Goal: Use online tool/utility: Utilize a website feature to perform a specific function

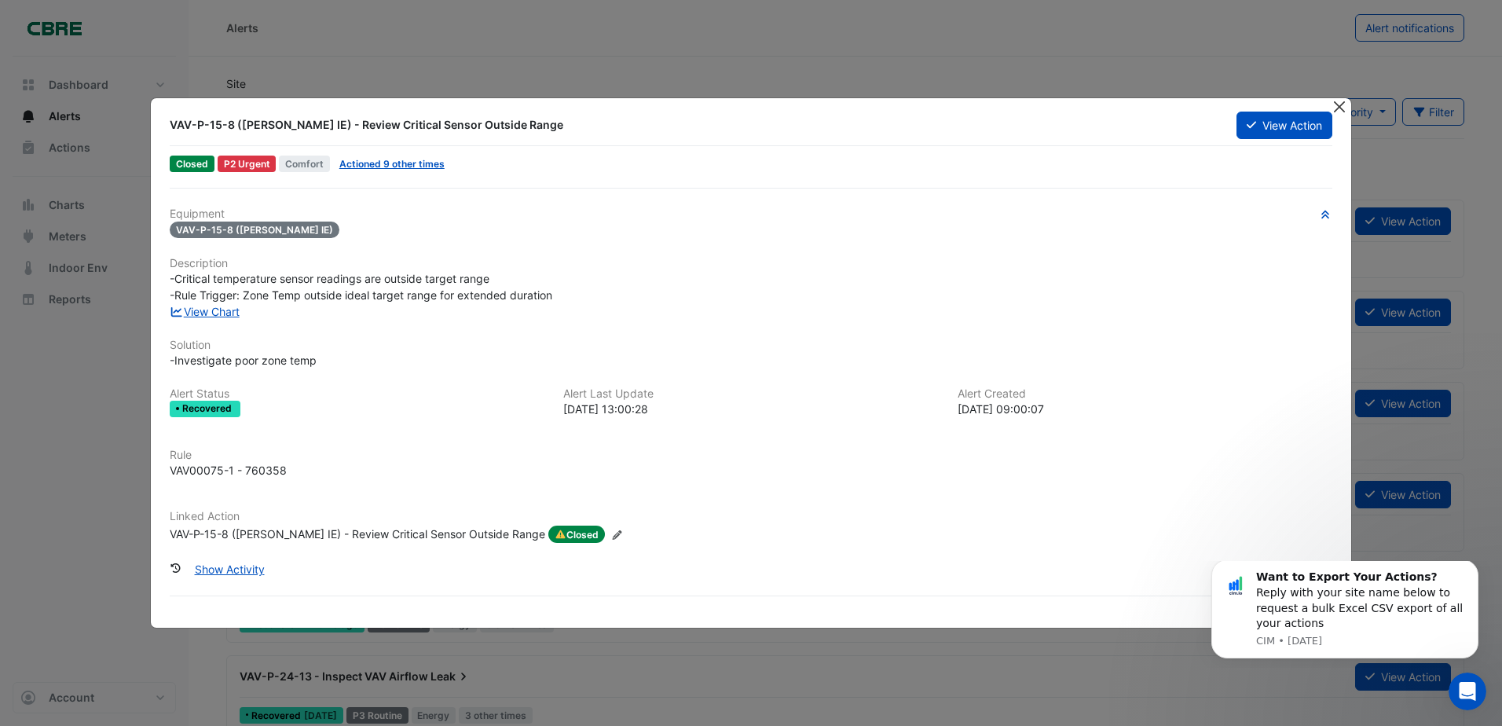
click at [1338, 108] on button "Close" at bounding box center [1339, 106] width 16 height 16
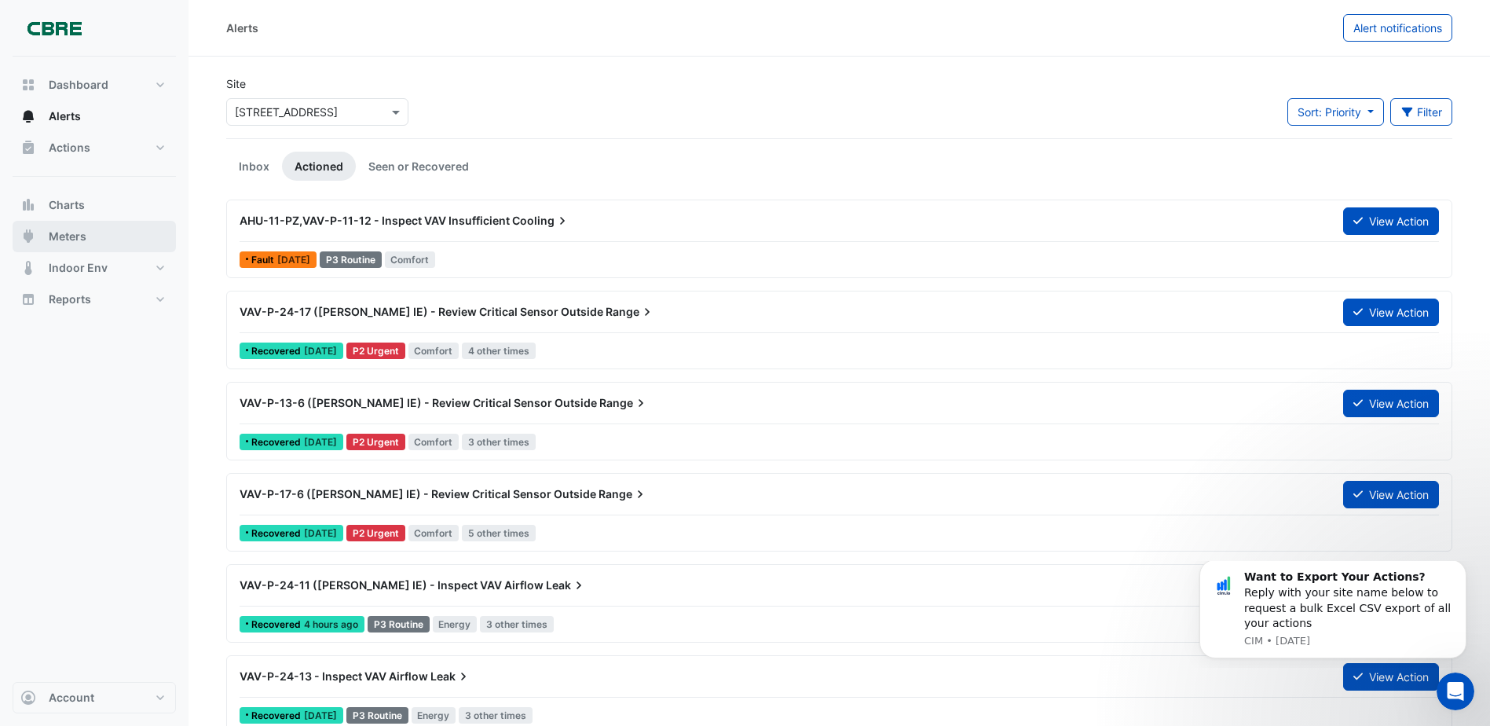
click at [121, 241] on button "Meters" at bounding box center [94, 236] width 163 height 31
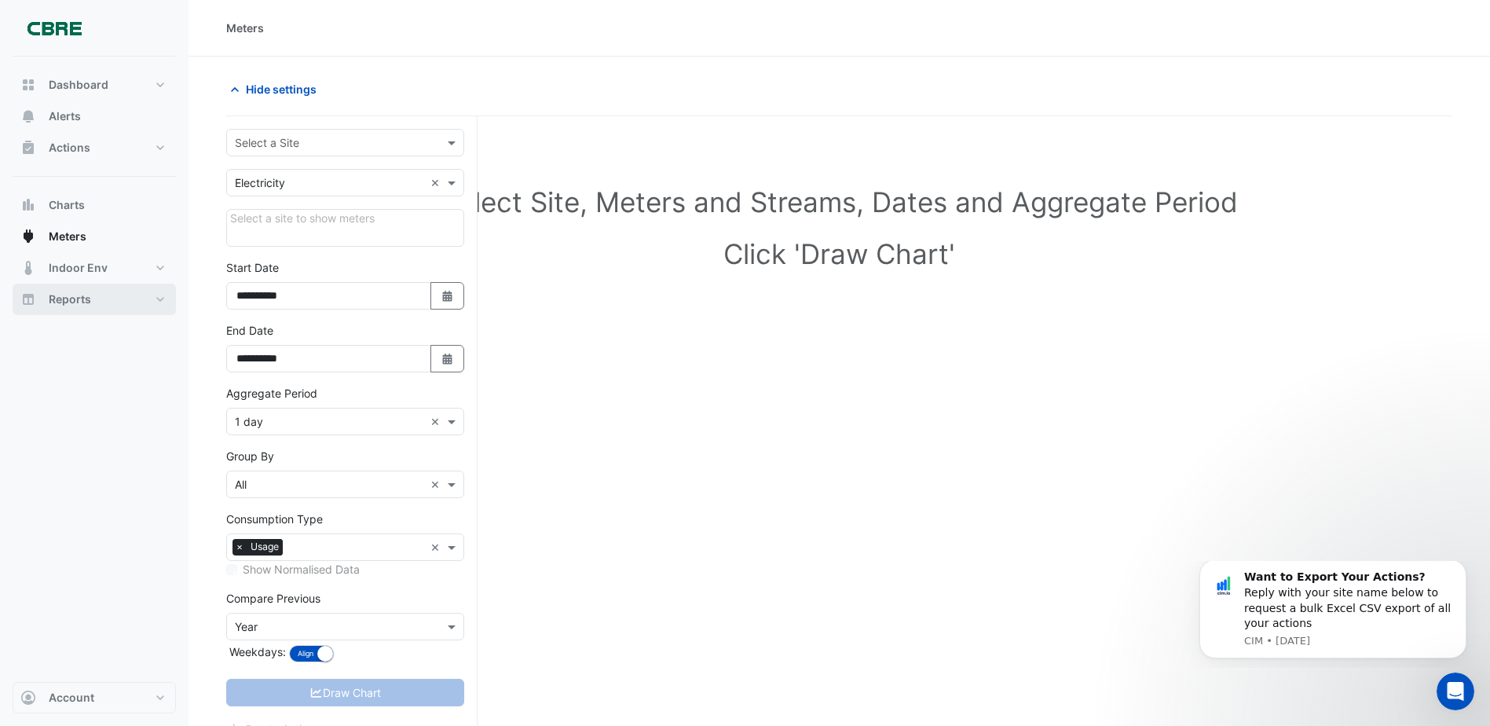
click at [135, 288] on button "Reports" at bounding box center [94, 299] width 163 height 31
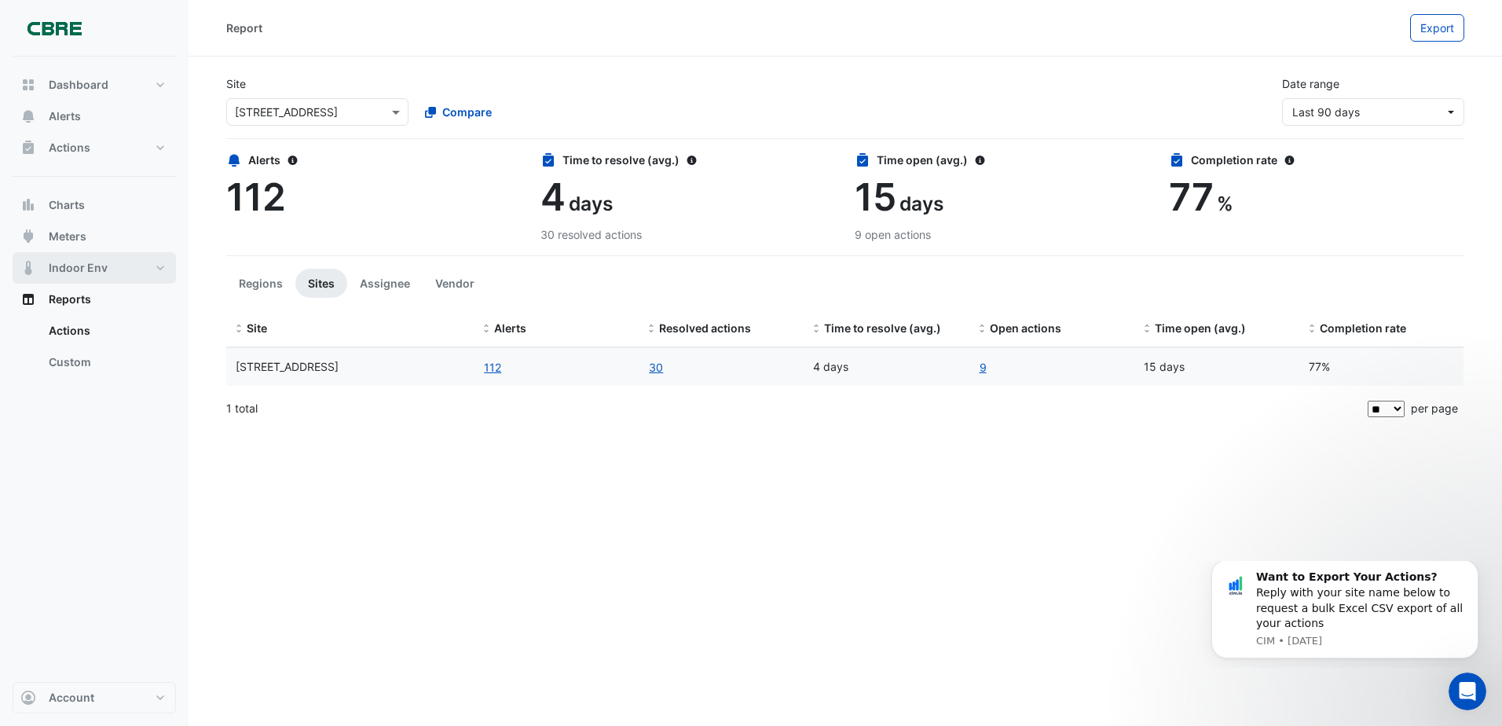
click at [81, 256] on button "Indoor Env" at bounding box center [94, 267] width 163 height 31
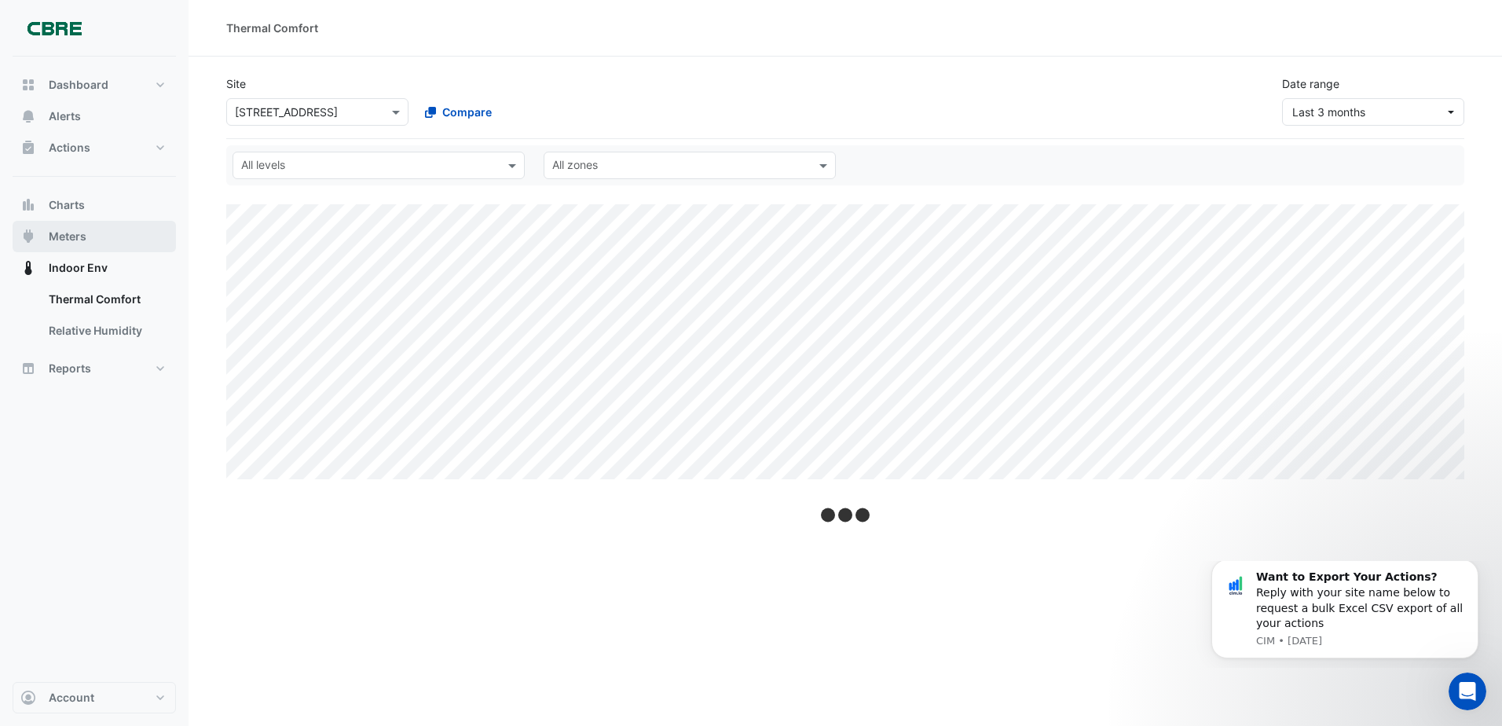
click at [75, 230] on span "Meters" at bounding box center [68, 237] width 38 height 16
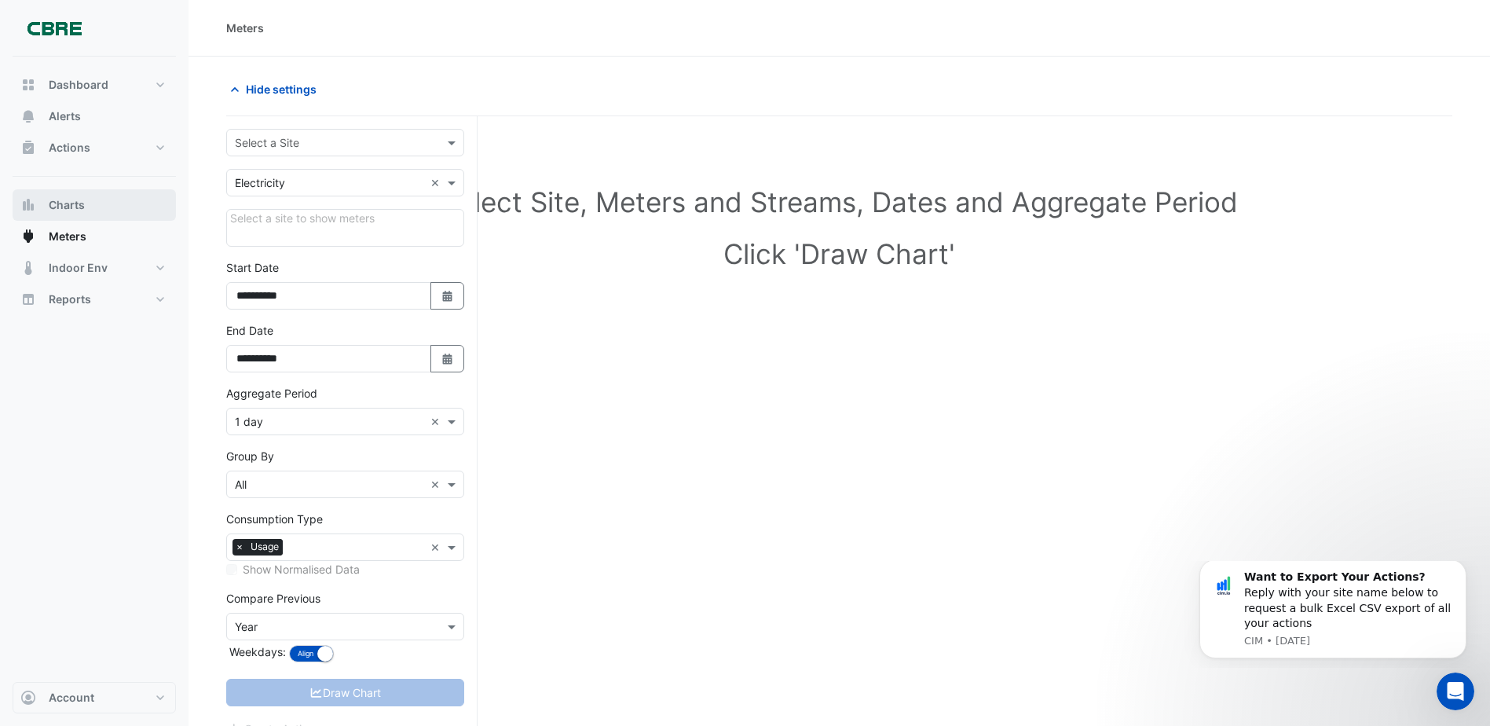
click at [80, 203] on span "Charts" at bounding box center [67, 205] width 36 height 16
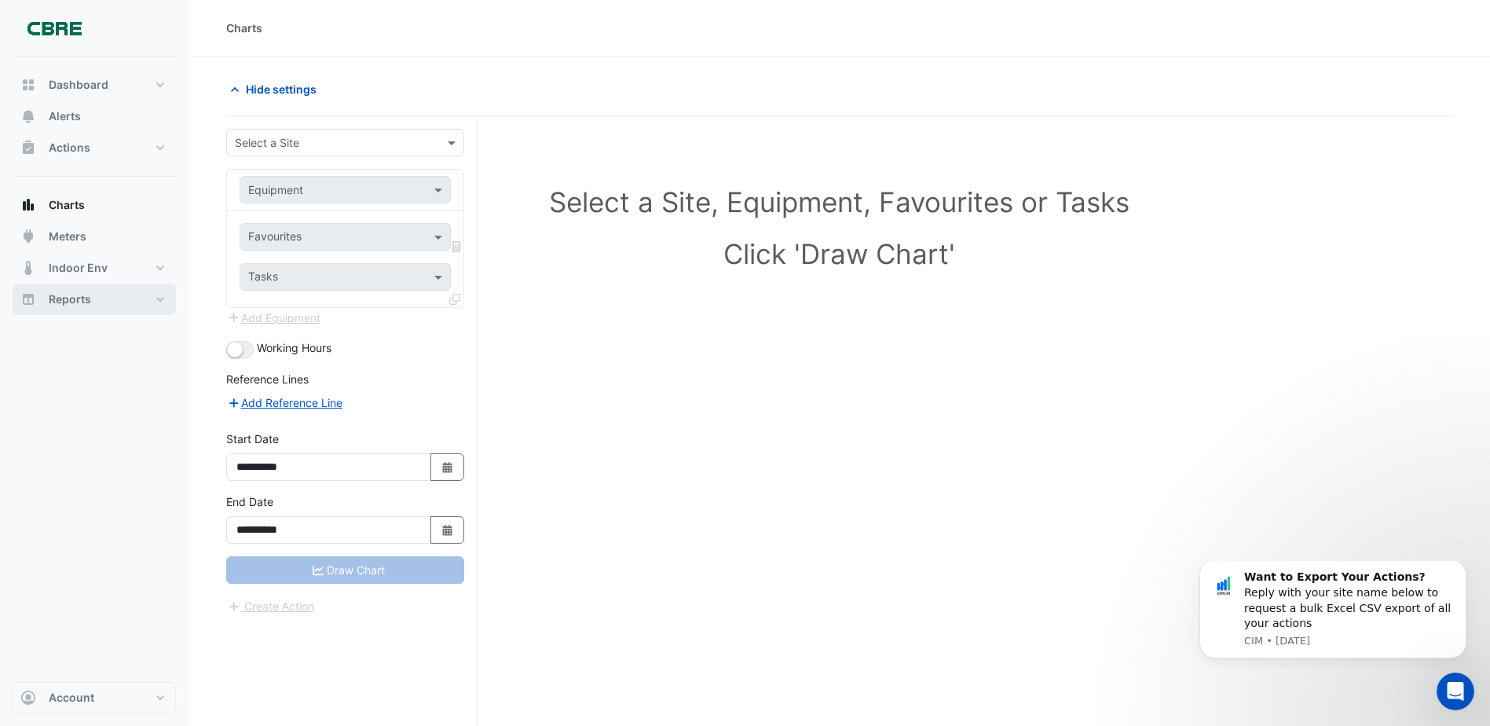
click at [101, 290] on button "Reports" at bounding box center [94, 299] width 163 height 31
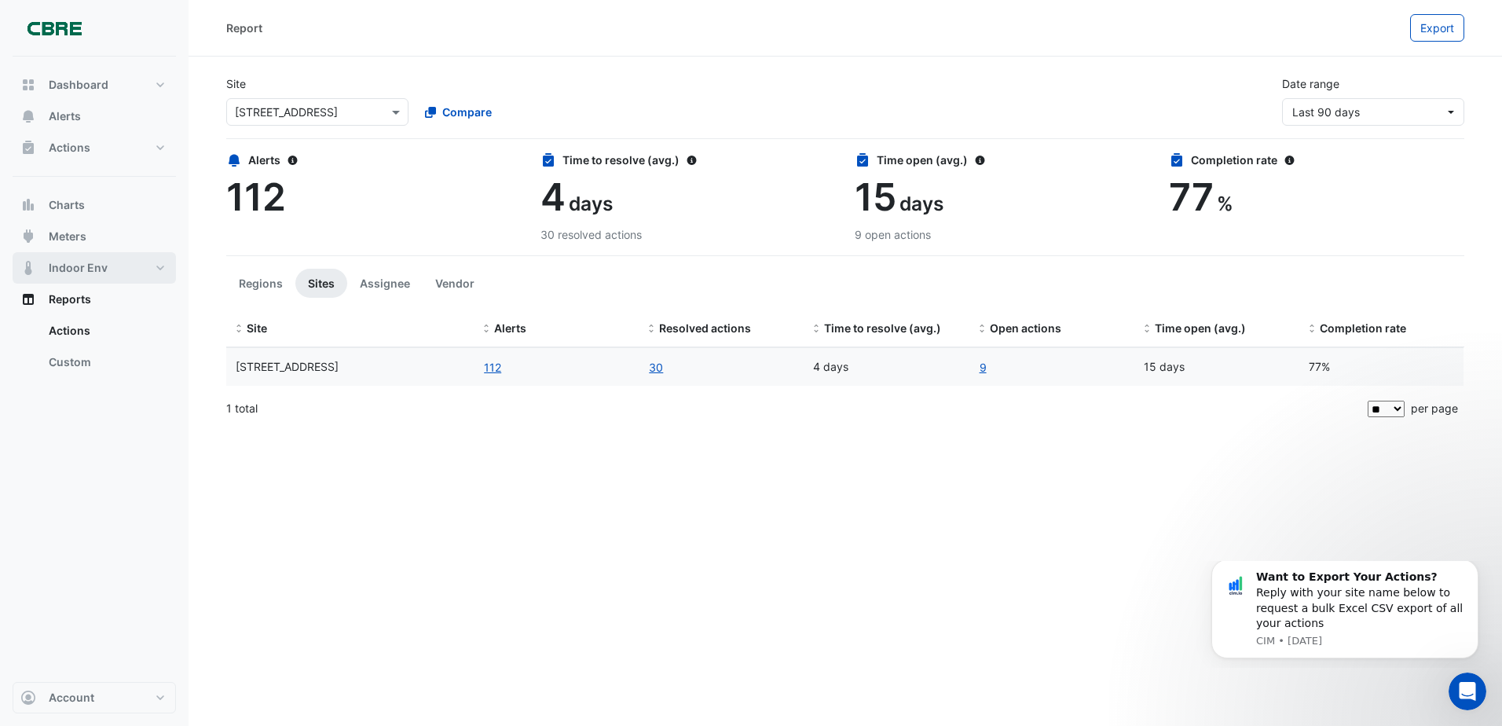
click at [57, 263] on span "Indoor Env" at bounding box center [78, 268] width 59 height 16
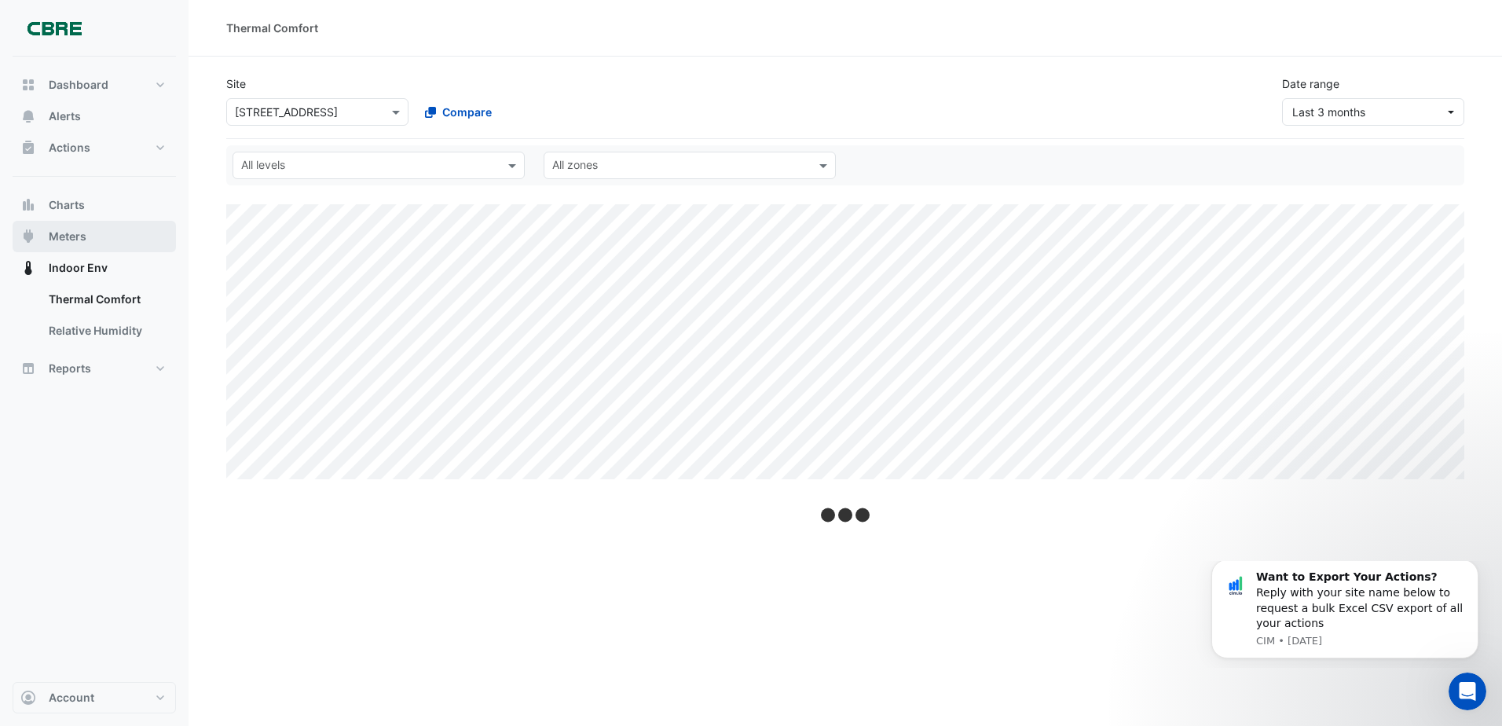
click at [78, 240] on span "Meters" at bounding box center [68, 237] width 38 height 16
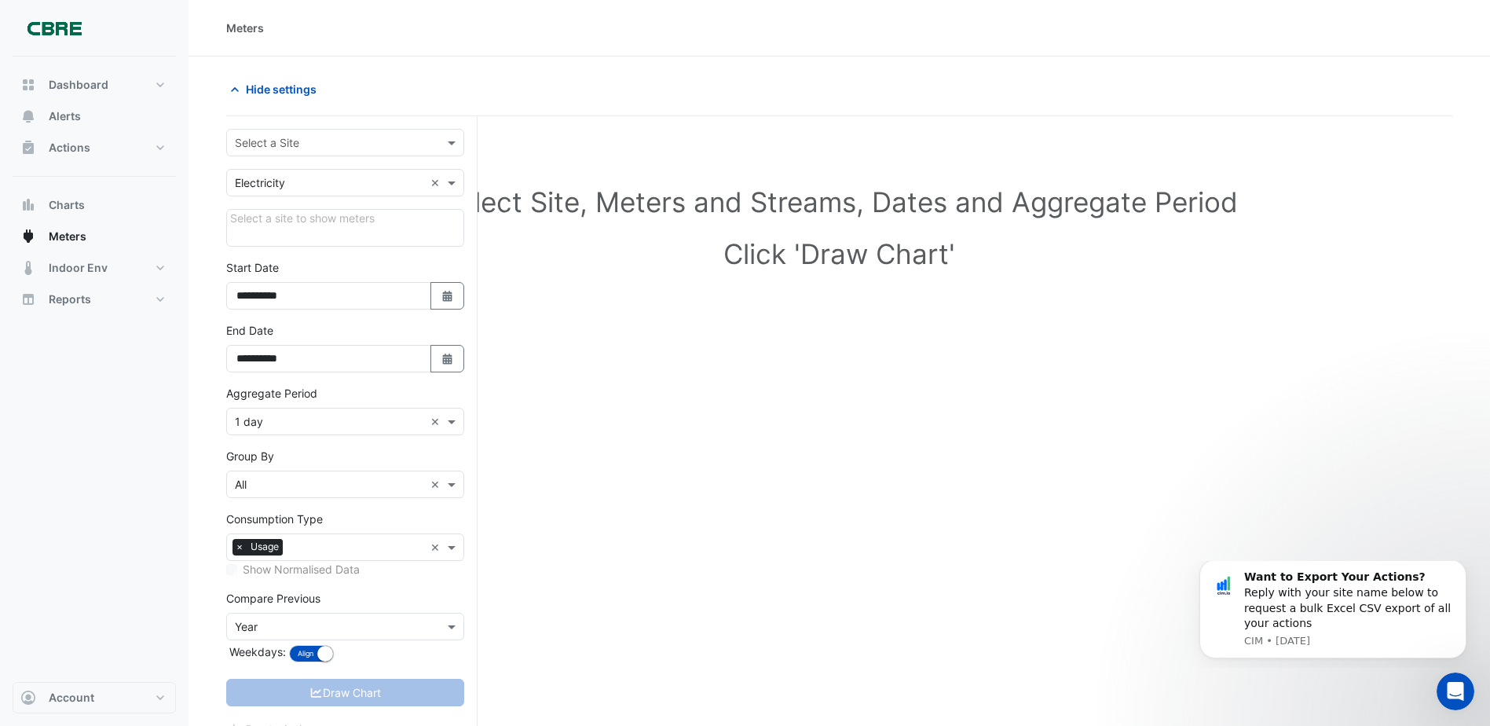
click at [402, 132] on div "Select a Site" at bounding box center [345, 142] width 238 height 27
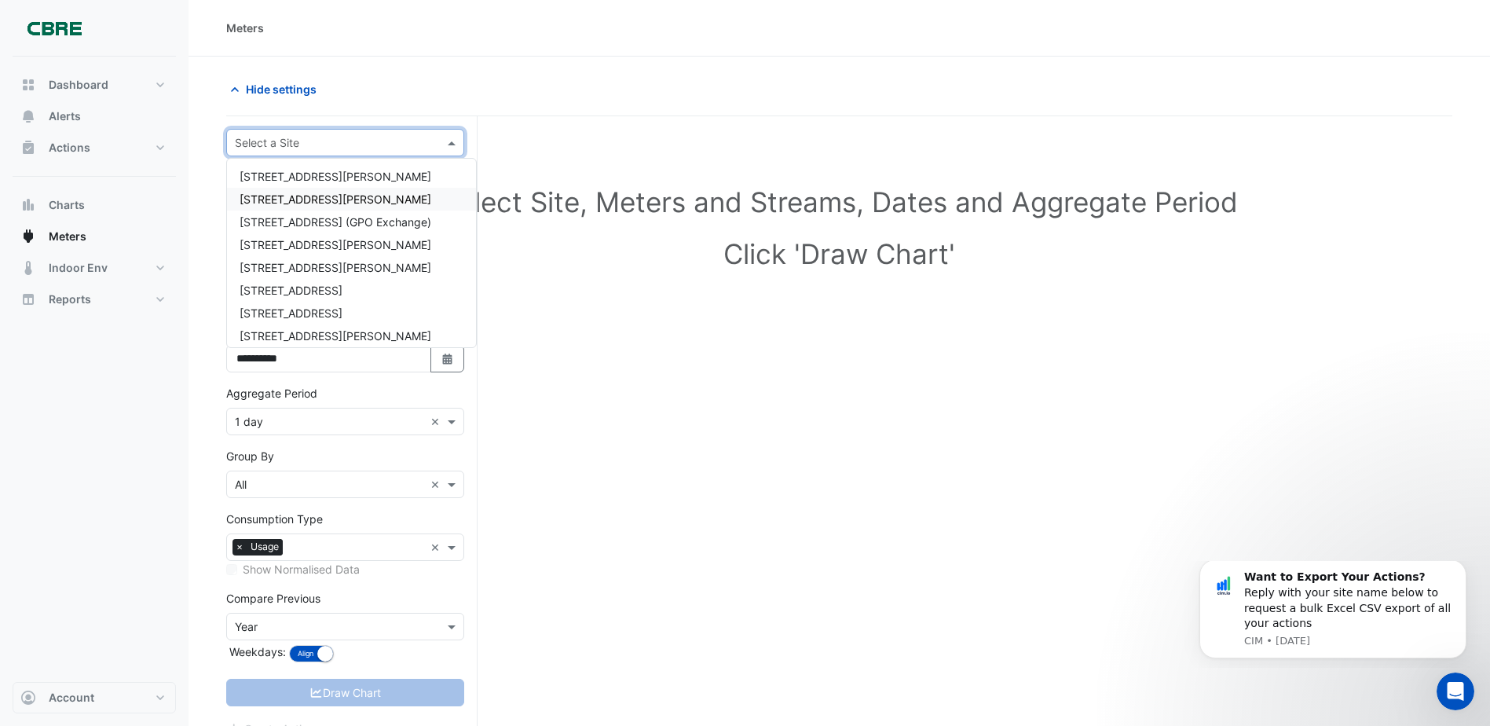
click at [339, 179] on div "[STREET_ADDRESS][PERSON_NAME]" at bounding box center [351, 176] width 249 height 23
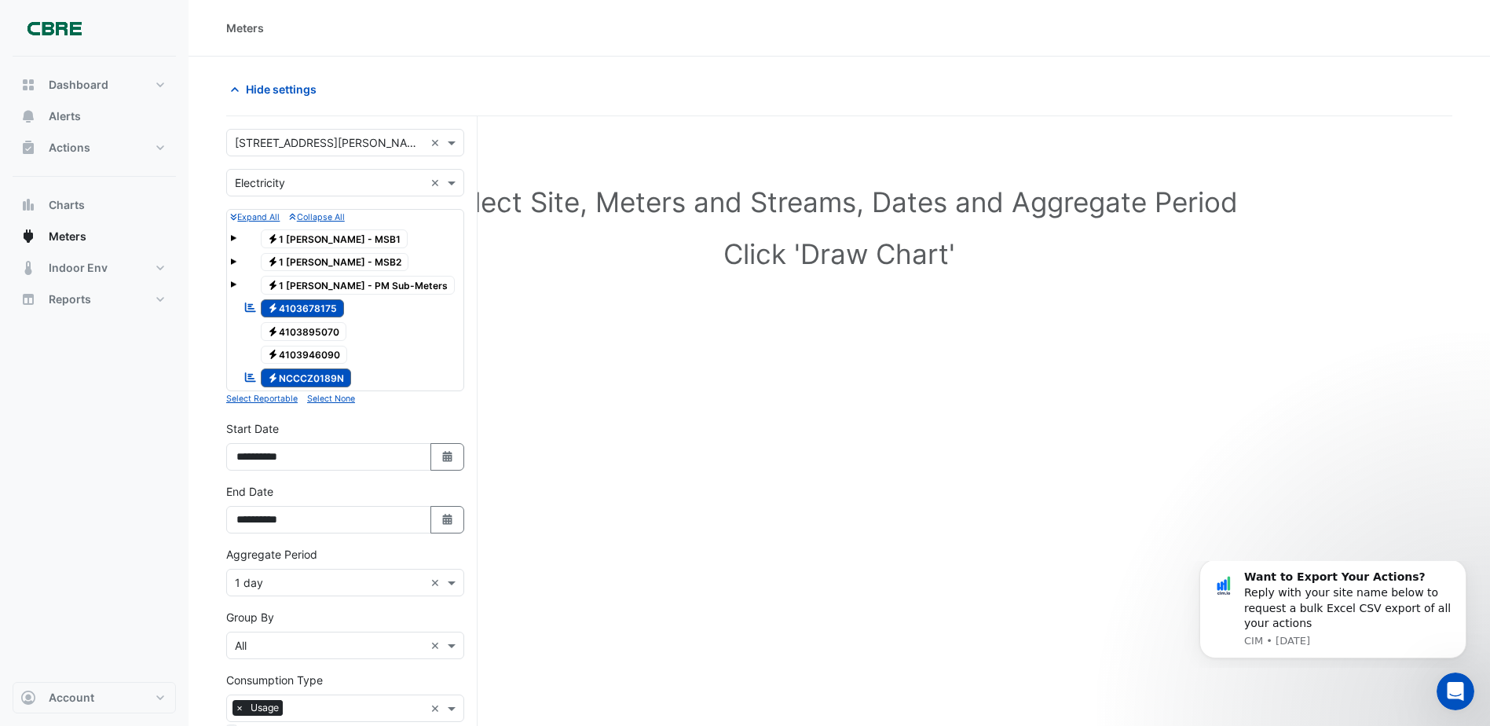
click at [323, 258] on span "Electricity 1 [PERSON_NAME] - MSB2" at bounding box center [335, 262] width 148 height 19
click at [315, 304] on span "Electricity 4103678175" at bounding box center [303, 308] width 84 height 19
click at [325, 386] on span "Electricity NCCCZ0189N" at bounding box center [306, 377] width 91 height 19
click at [320, 379] on span "Electricity NCCCZ0189N" at bounding box center [306, 377] width 91 height 19
click at [335, 259] on span "Electricity 1 [PERSON_NAME] - MSB2" at bounding box center [335, 262] width 148 height 19
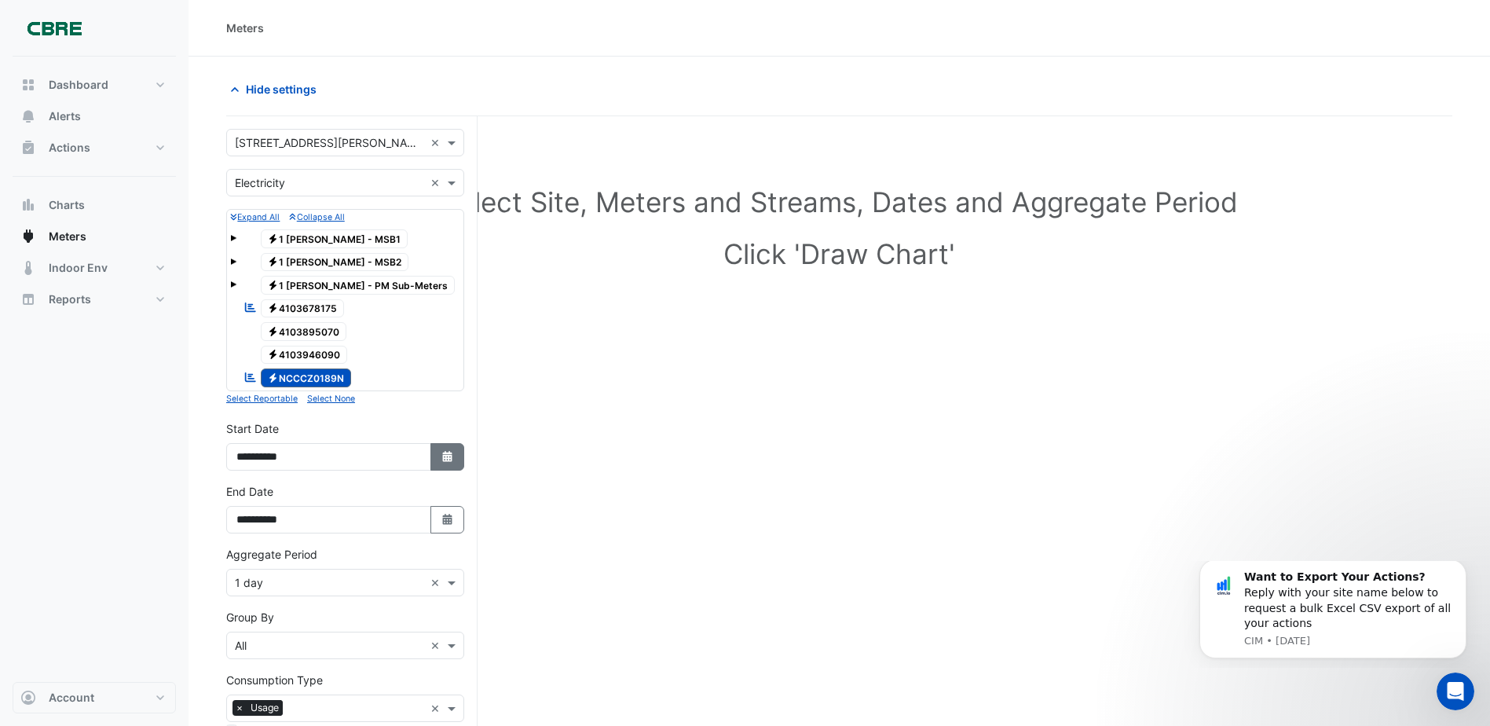
click at [443, 460] on icon "button" at bounding box center [446, 456] width 9 height 11
select select "*"
select select "****"
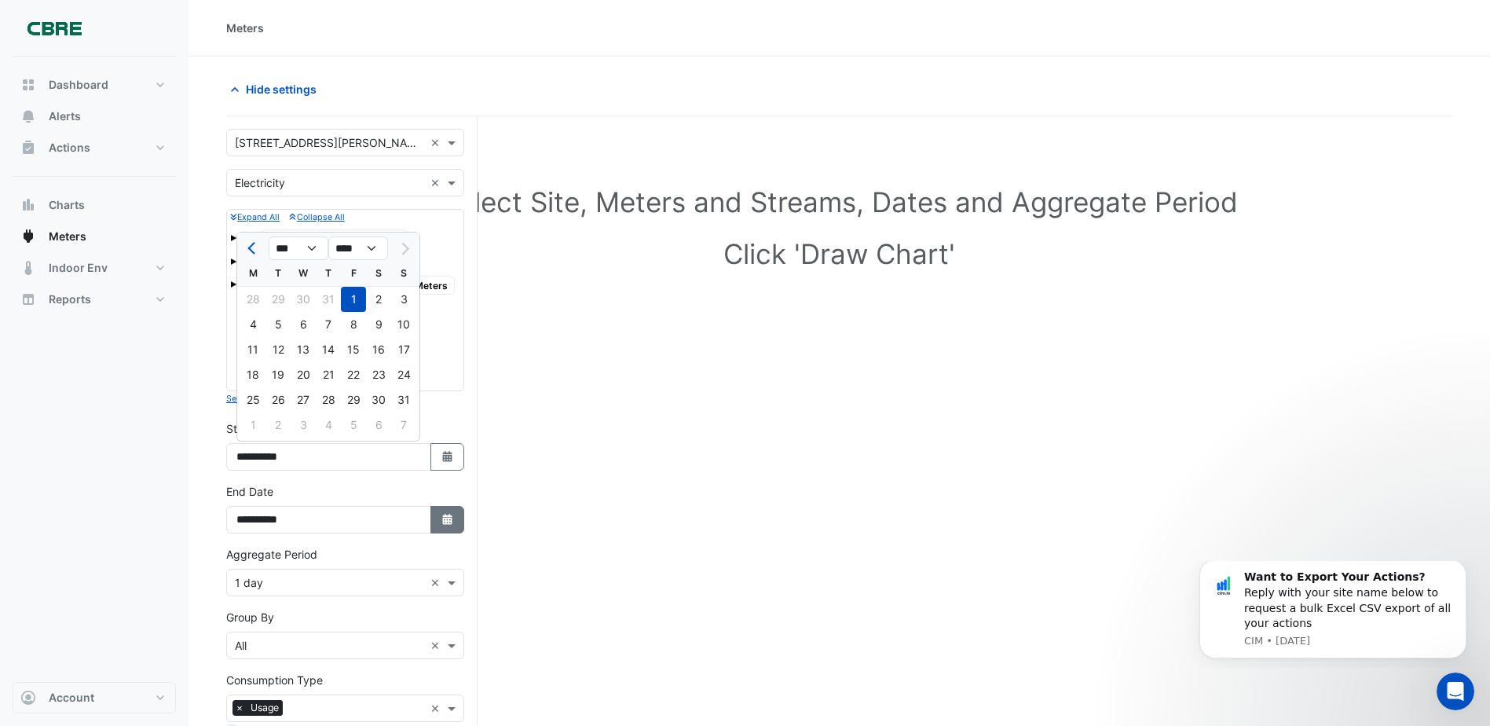
click at [445, 526] on fa-icon "Select Date" at bounding box center [448, 519] width 14 height 13
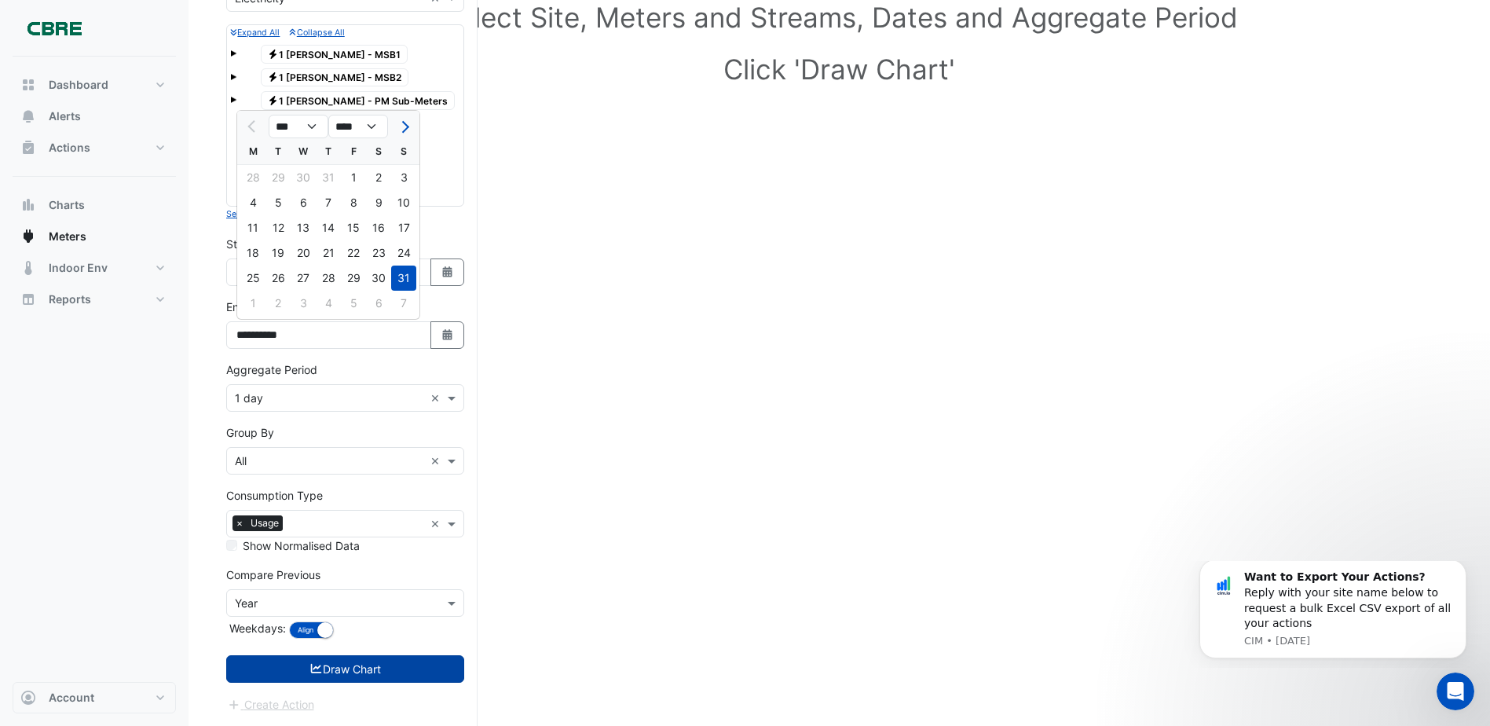
click at [335, 671] on button "Draw Chart" at bounding box center [345, 668] width 238 height 27
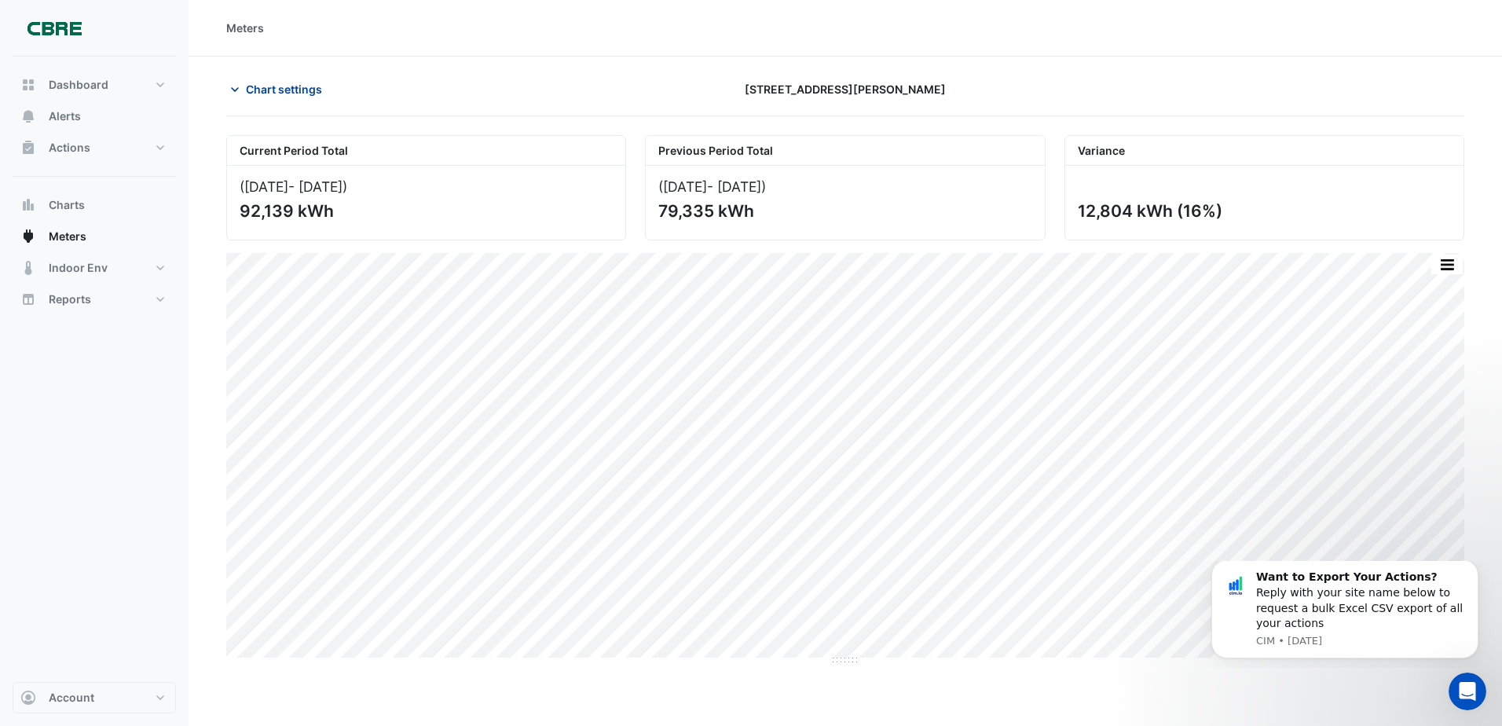
click at [255, 82] on span "Chart settings" at bounding box center [284, 89] width 76 height 16
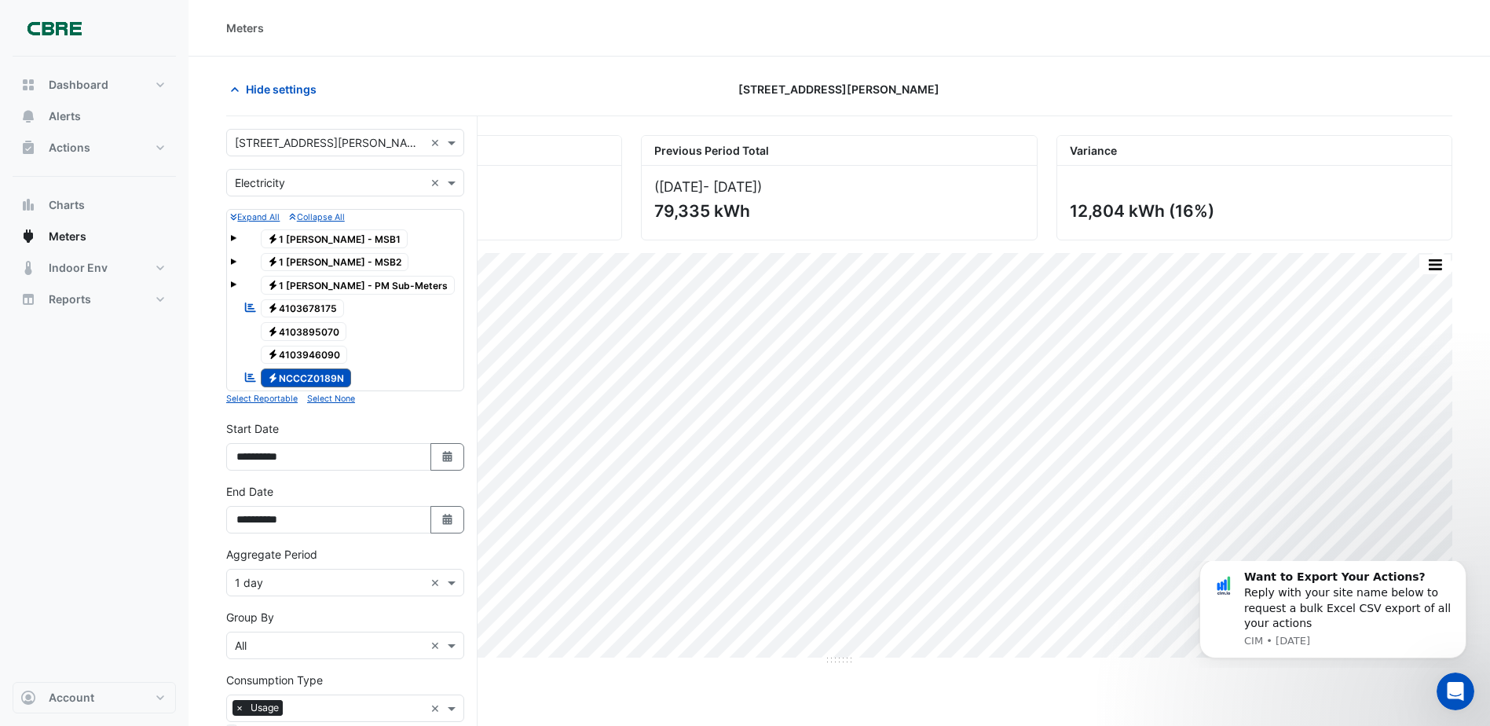
click at [334, 261] on span "Electricity 1 [PERSON_NAME] - MSB2" at bounding box center [335, 262] width 148 height 19
click at [297, 375] on span "Electricity NCCCZ0189N" at bounding box center [306, 377] width 91 height 19
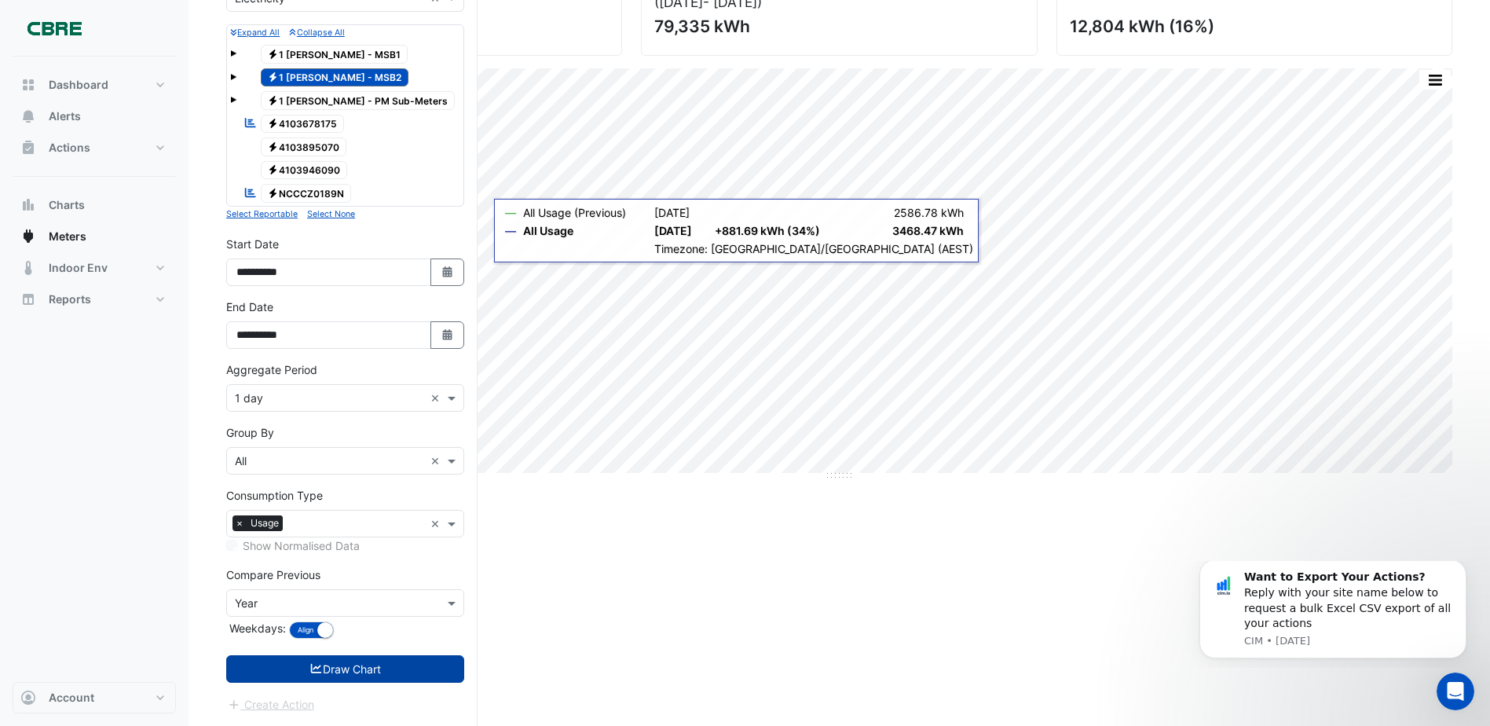
click at [337, 668] on button "Draw Chart" at bounding box center [345, 668] width 238 height 27
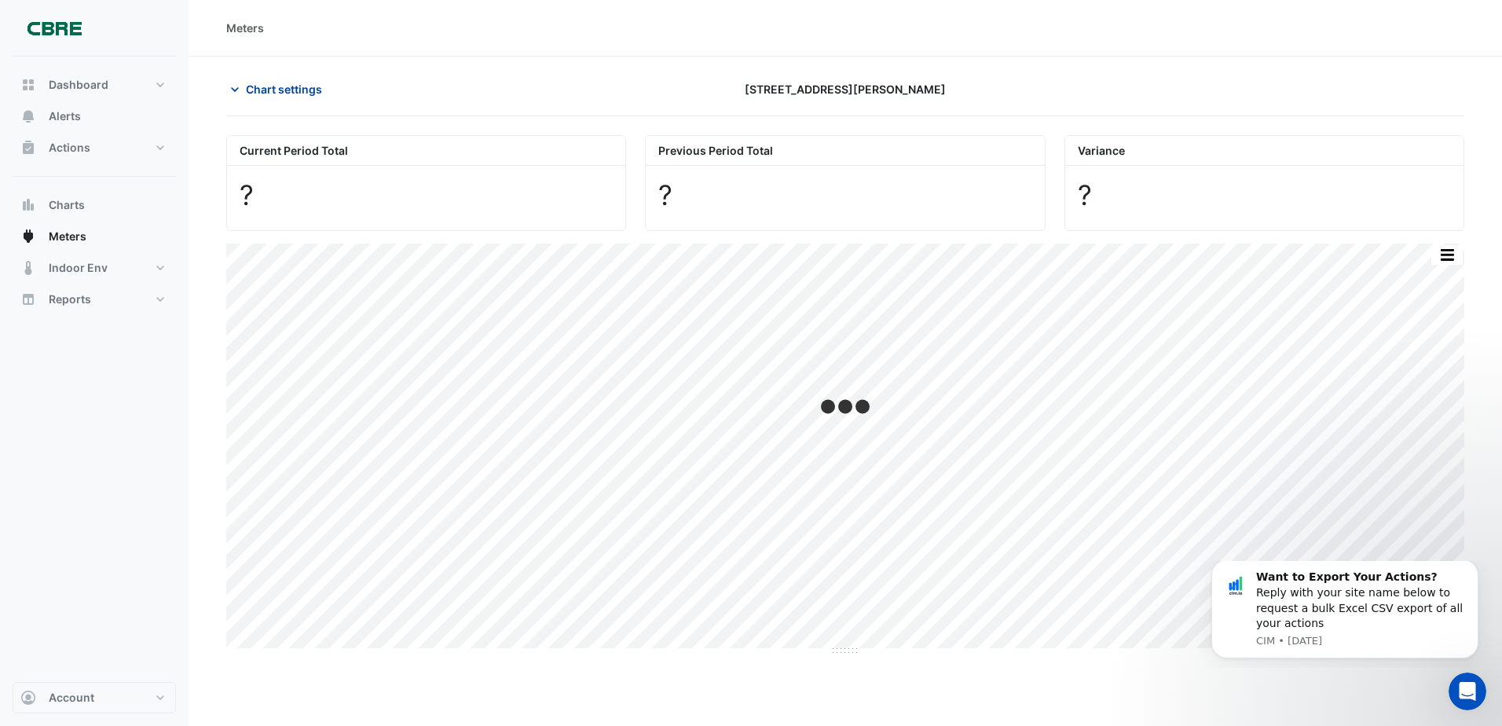
click at [294, 90] on span "Chart settings" at bounding box center [284, 89] width 76 height 16
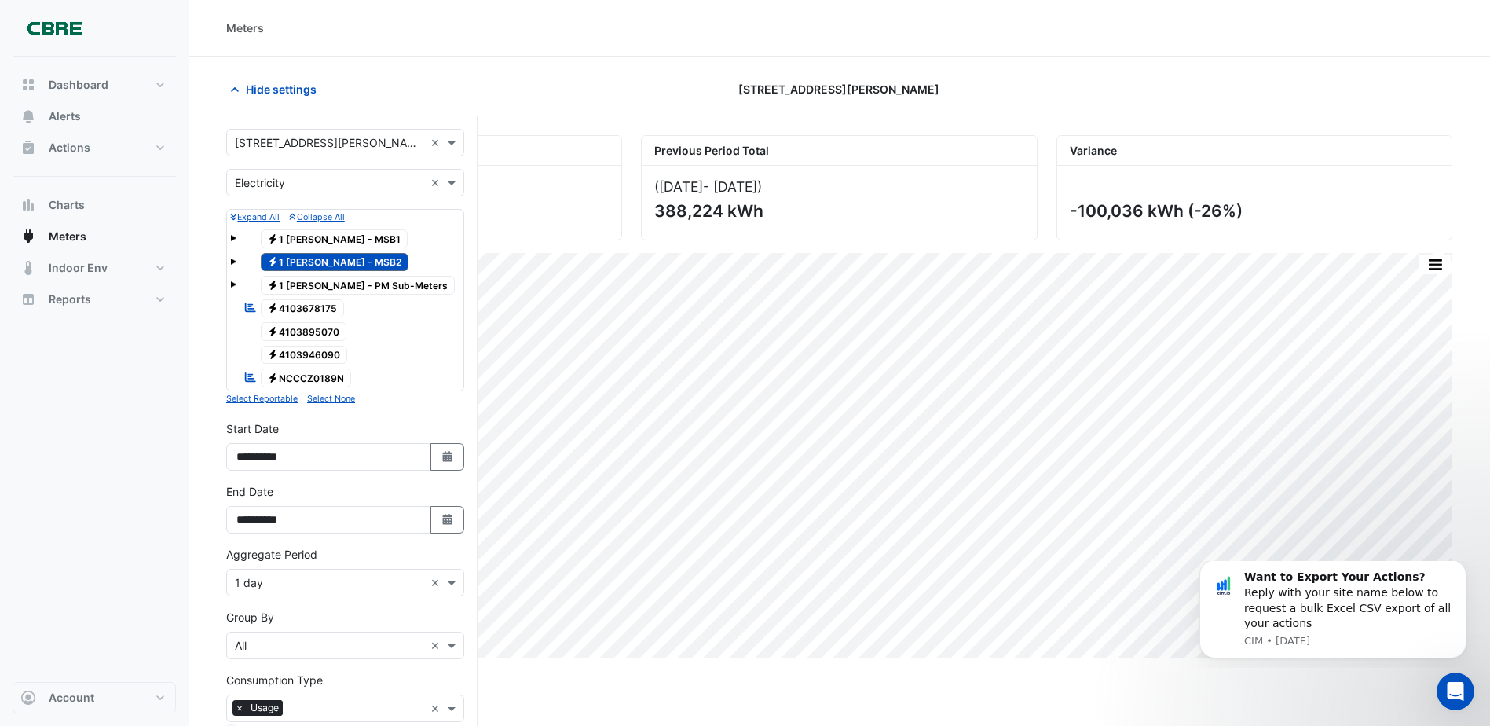
click at [507, 50] on div "Meters" at bounding box center [840, 28] width 1302 height 57
click at [467, 74] on section "Hide settings [STREET_ADDRESS][PERSON_NAME] Current Period Total ([DATE] - [DAT…" at bounding box center [840, 484] width 1302 height 854
click at [500, 101] on div "Hide settings" at bounding box center [424, 88] width 415 height 27
click at [174, 470] on div "Dashboard Portfolio Ratings Performance Alerts Actions Site Manager Charts" at bounding box center [94, 369] width 163 height 625
click at [672, 252] on div "Current Period Total ([DATE] - [DATE] ) 288,188 kWh Previous Period Total ([DAT…" at bounding box center [839, 394] width 1226 height 543
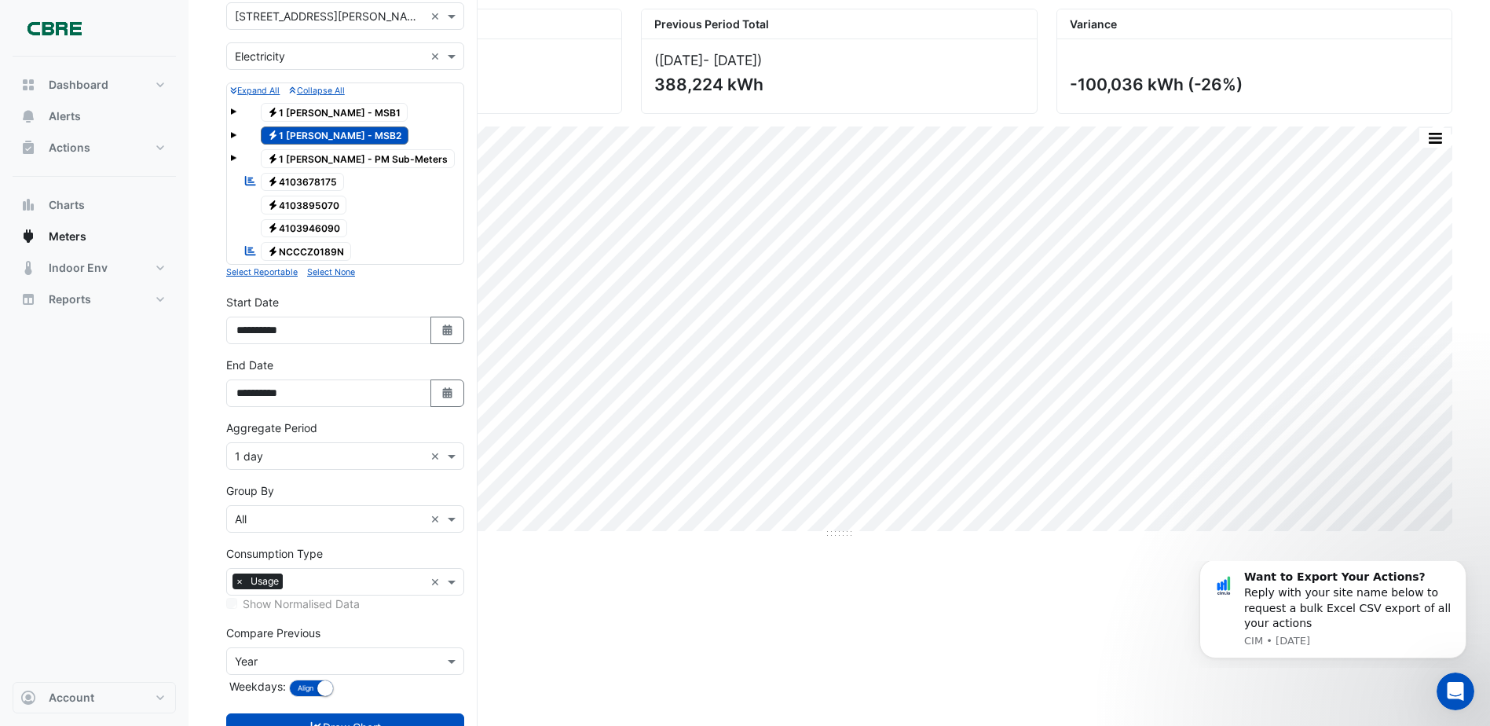
scroll to position [185, 0]
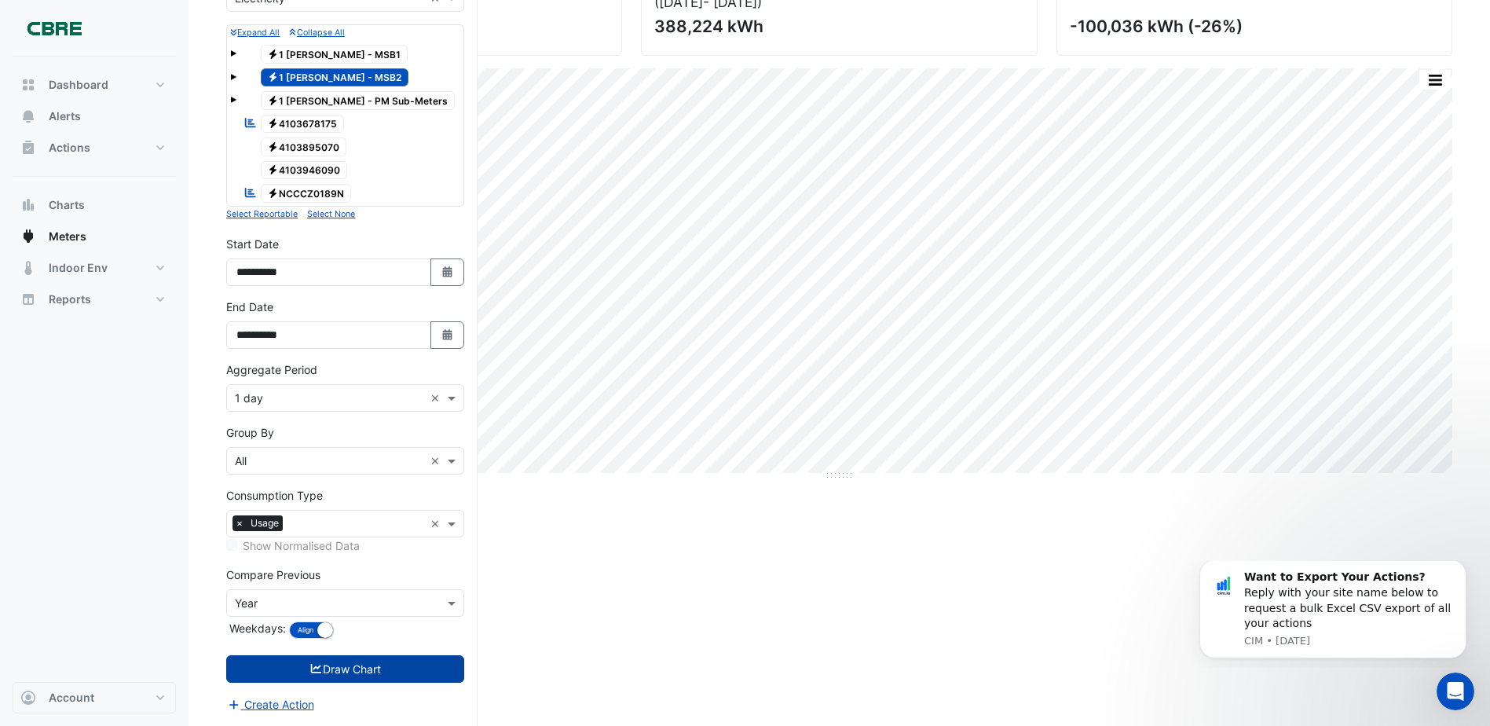
click at [345, 668] on button "Draw Chart" at bounding box center [345, 668] width 238 height 27
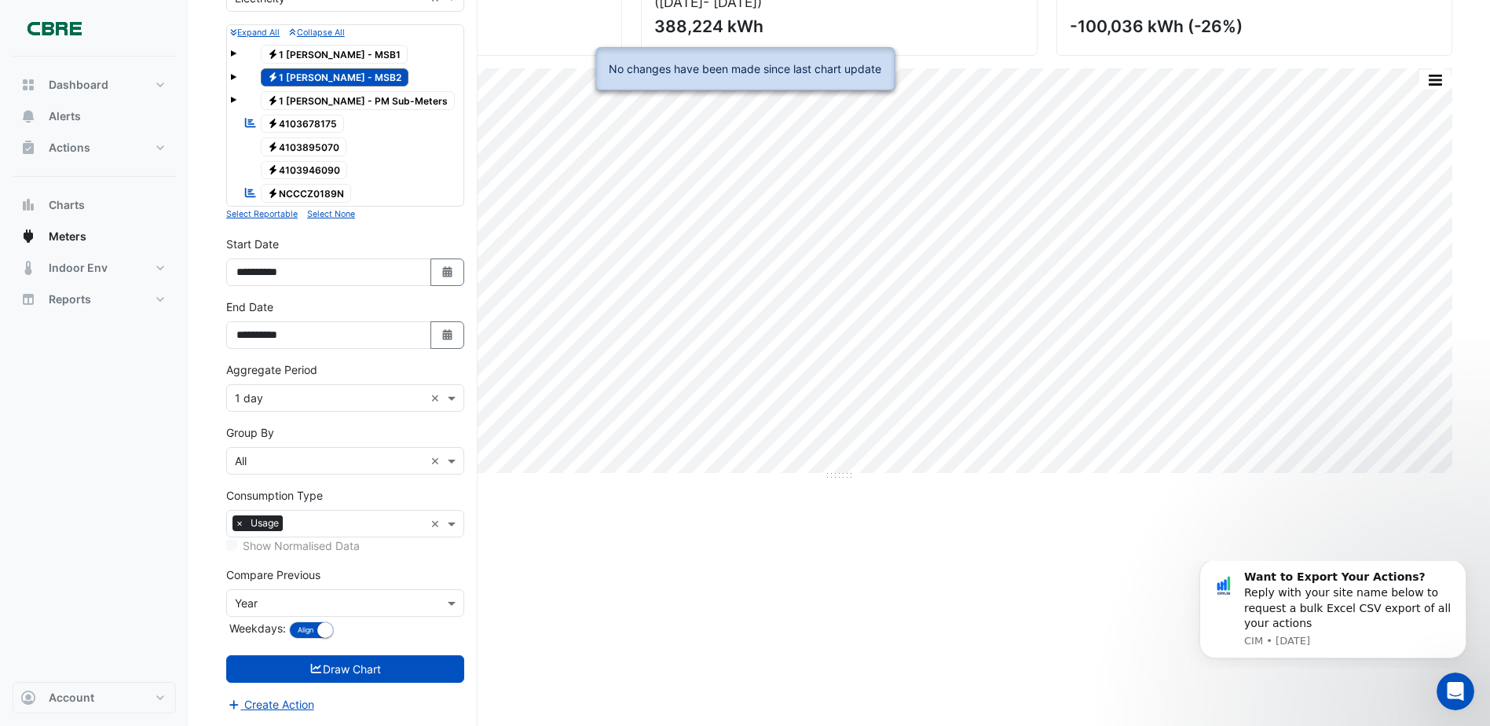
scroll to position [0, 0]
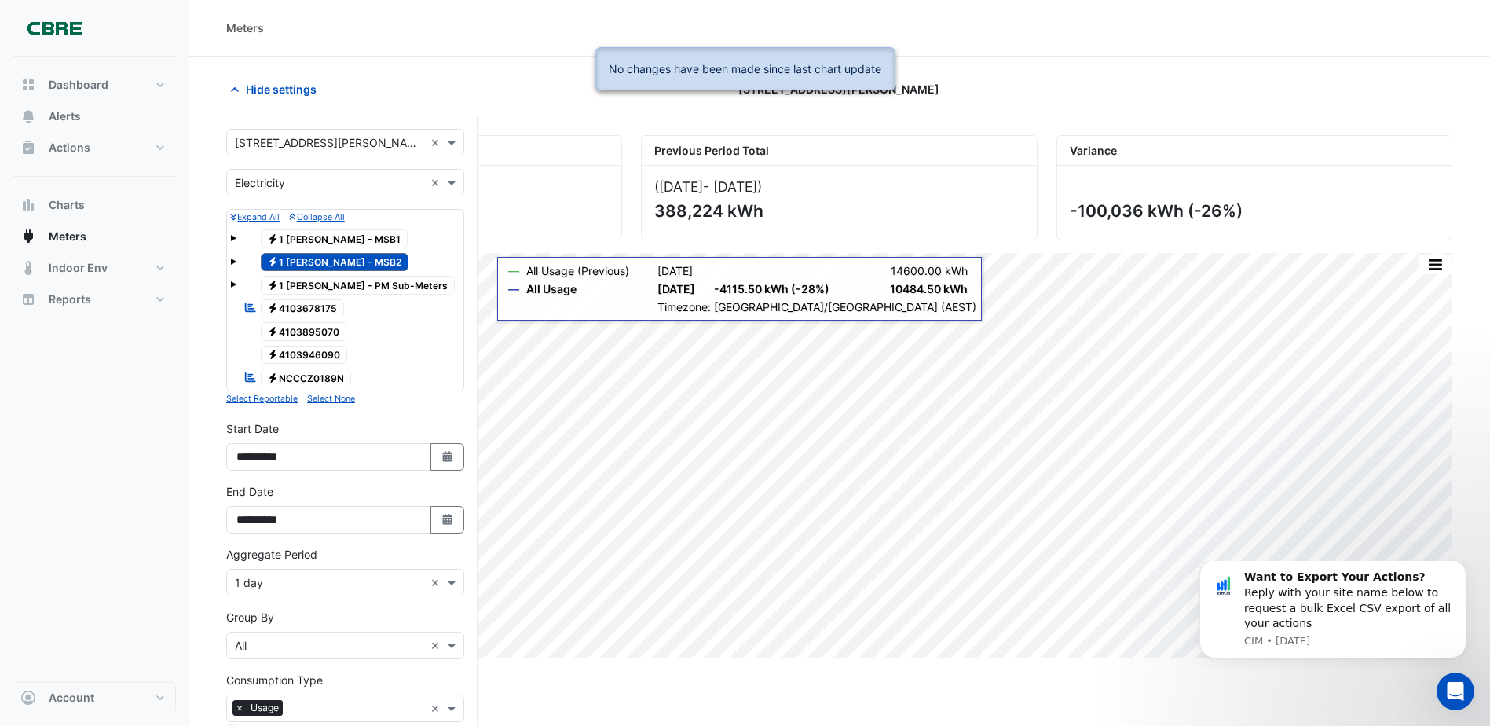
click at [342, 258] on span "Electricity 1 [PERSON_NAME] - MSB2" at bounding box center [335, 262] width 148 height 19
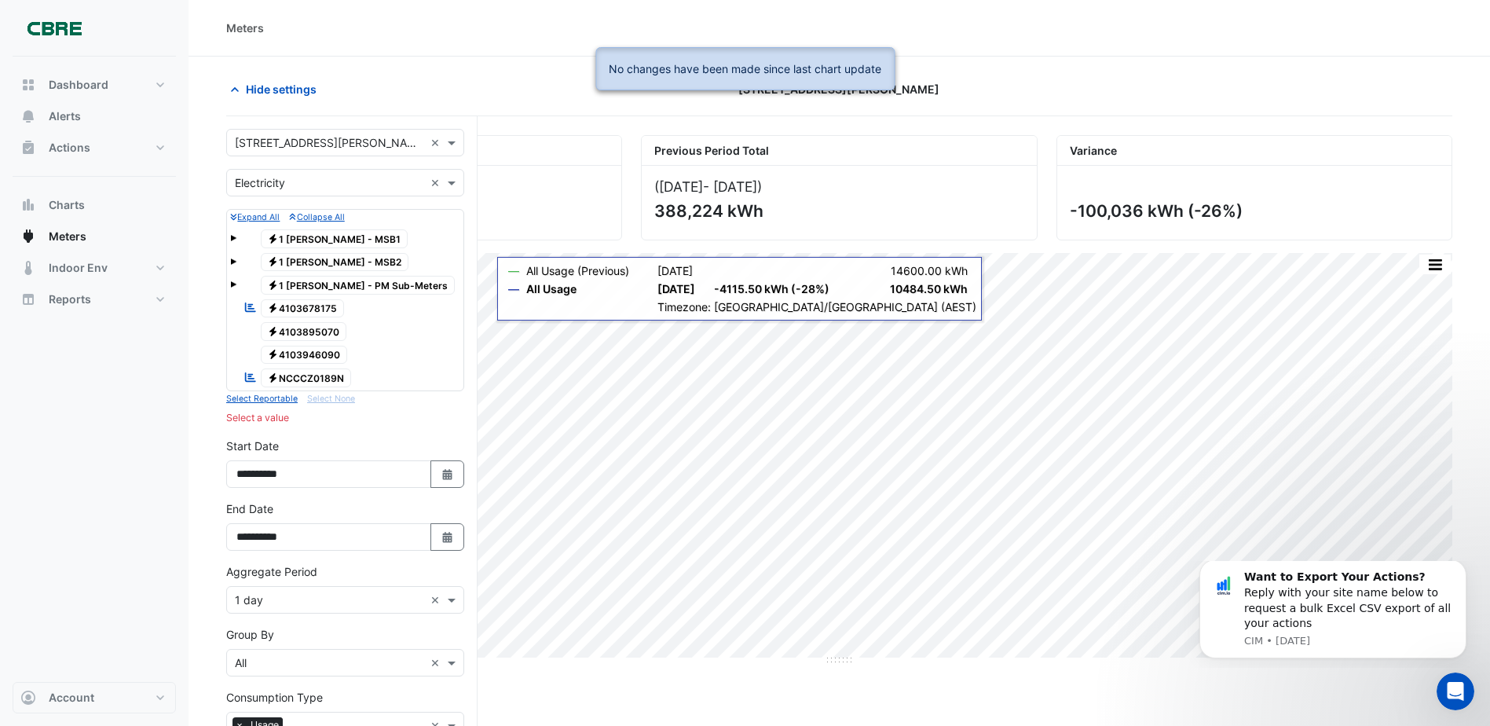
click at [342, 258] on span "Electricity 1 [PERSON_NAME] - MSB2" at bounding box center [335, 262] width 148 height 19
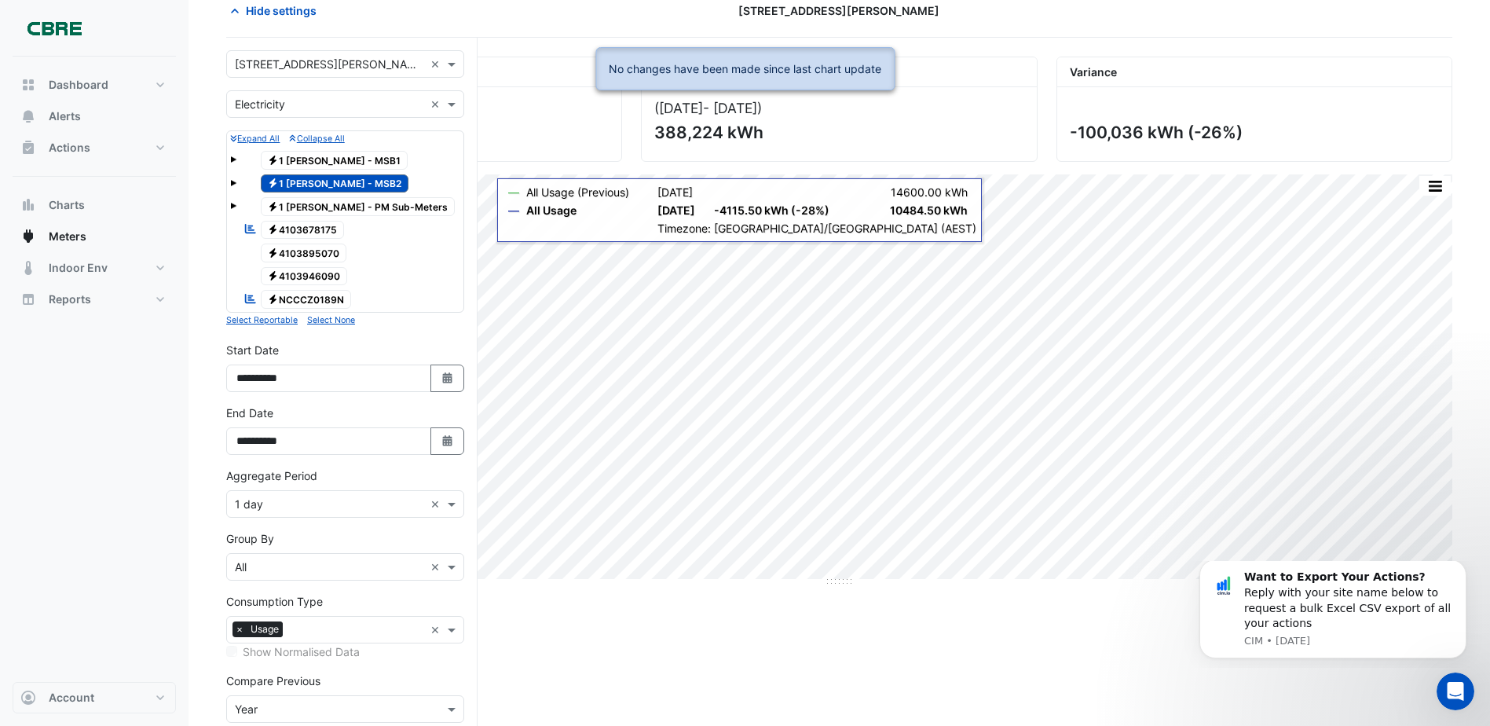
scroll to position [185, 0]
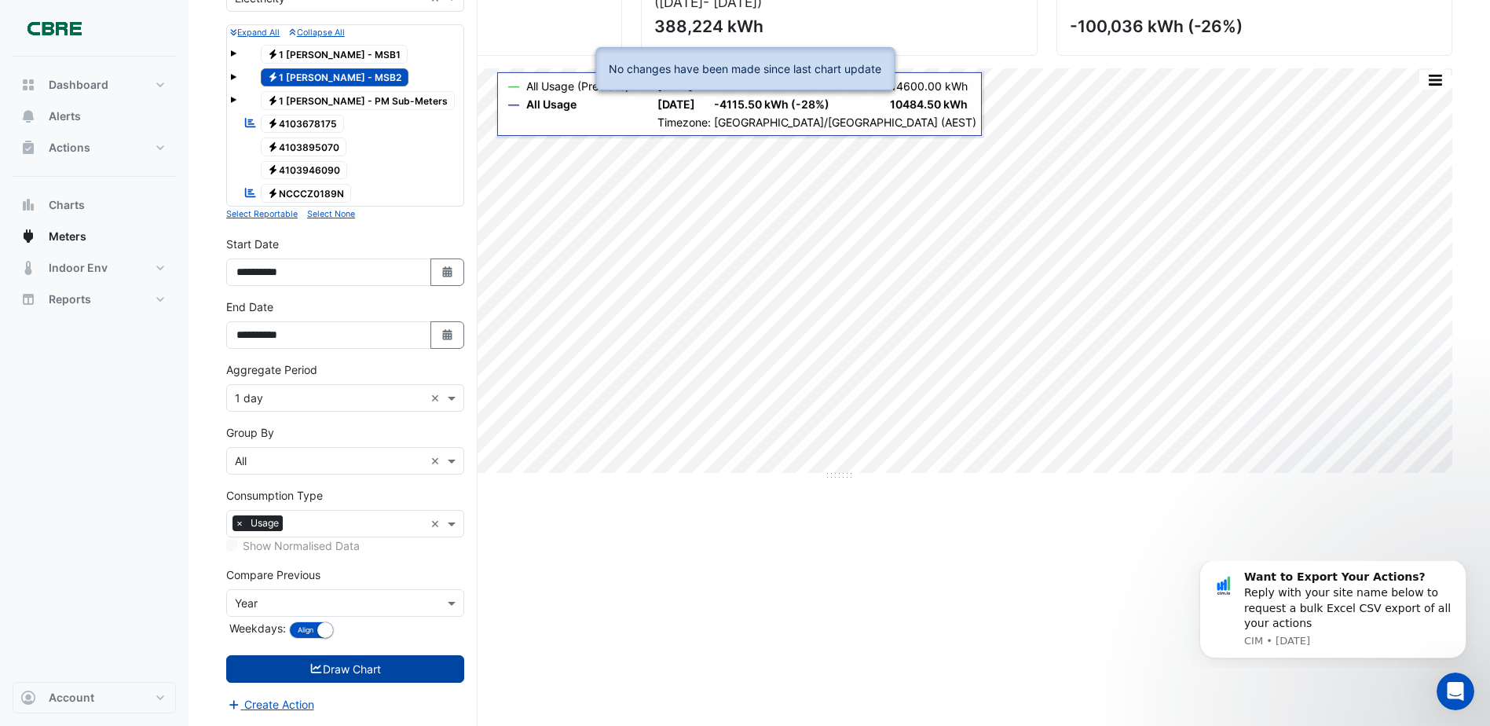
click at [338, 664] on button "Draw Chart" at bounding box center [345, 668] width 238 height 27
click at [629, 631] on div "Current Period Total ([DATE] - [DATE] ) 288,188 kWh Previous Period Total ([DAT…" at bounding box center [839, 338] width 1226 height 775
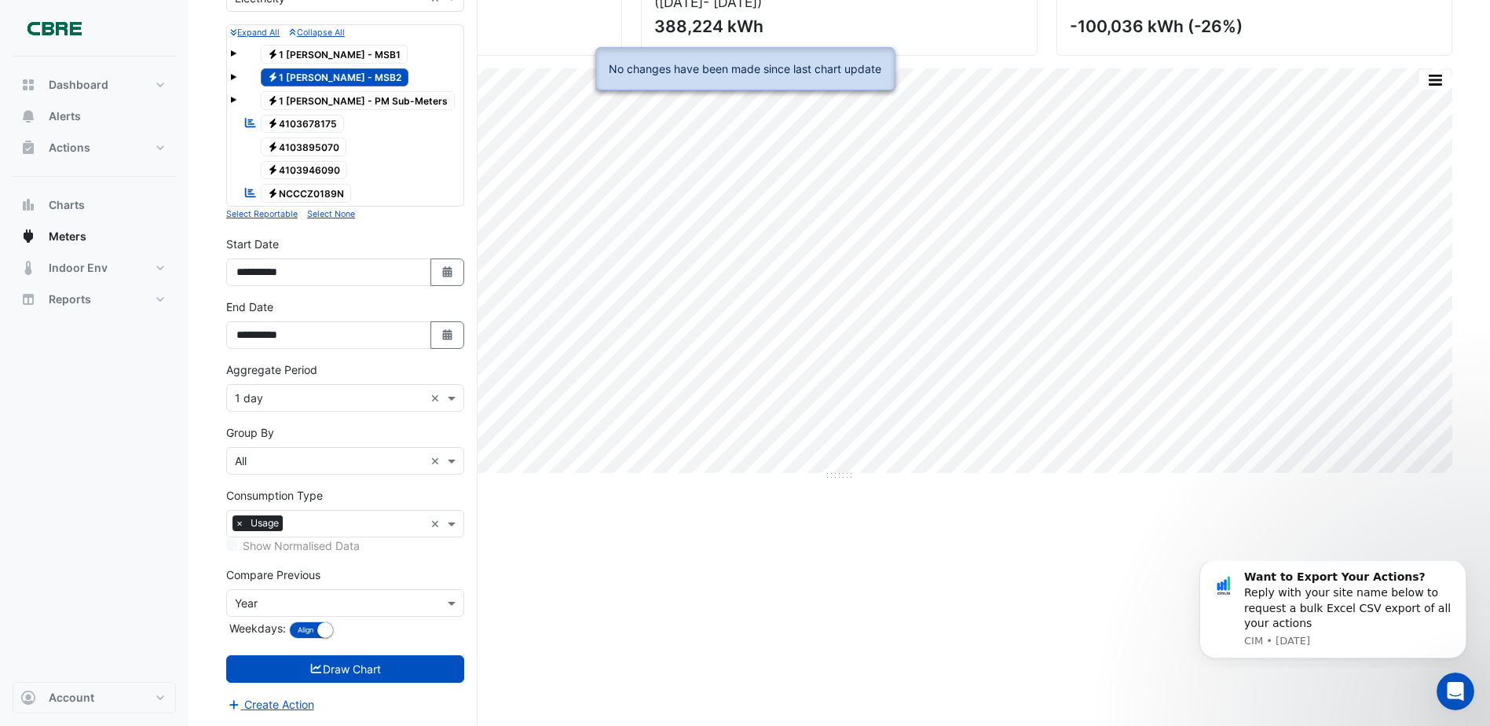
scroll to position [0, 0]
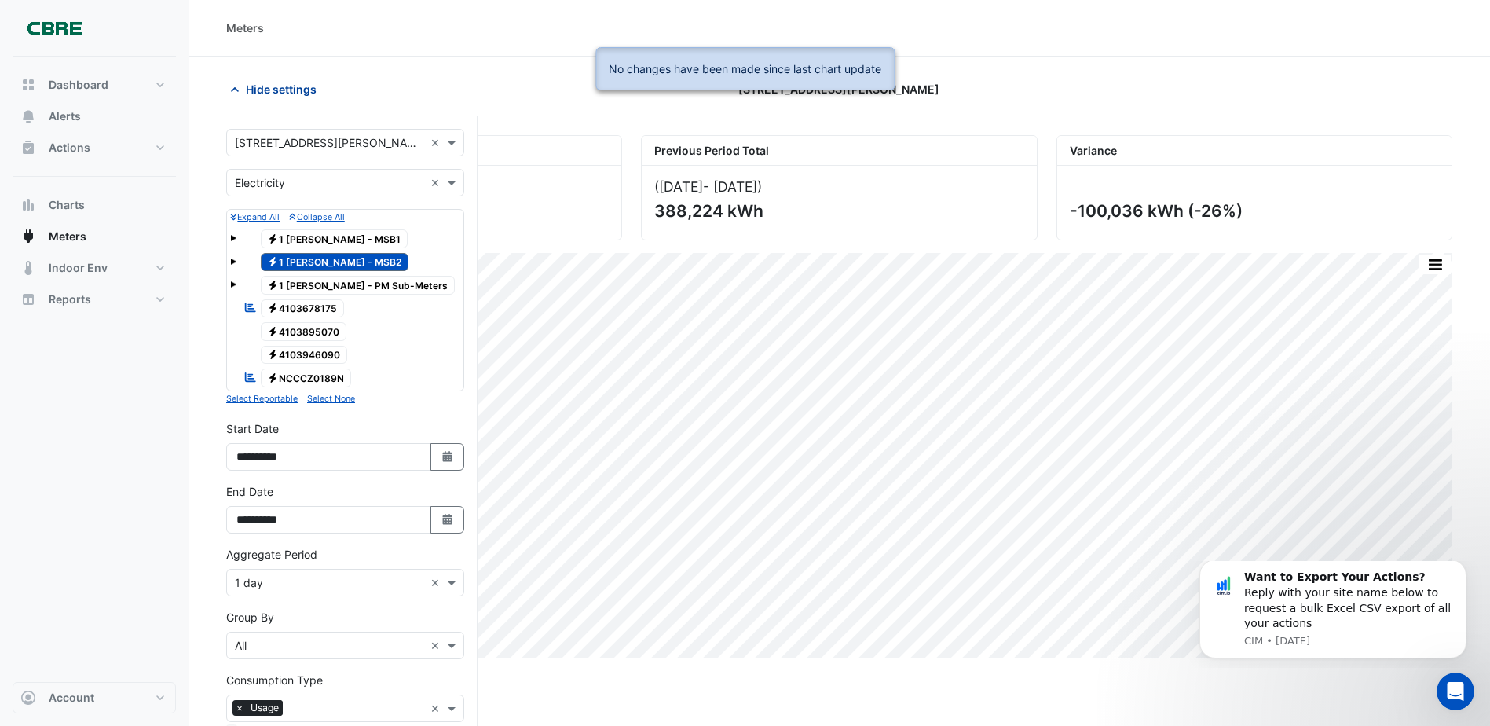
click at [238, 89] on icon "button" at bounding box center [235, 90] width 16 height 16
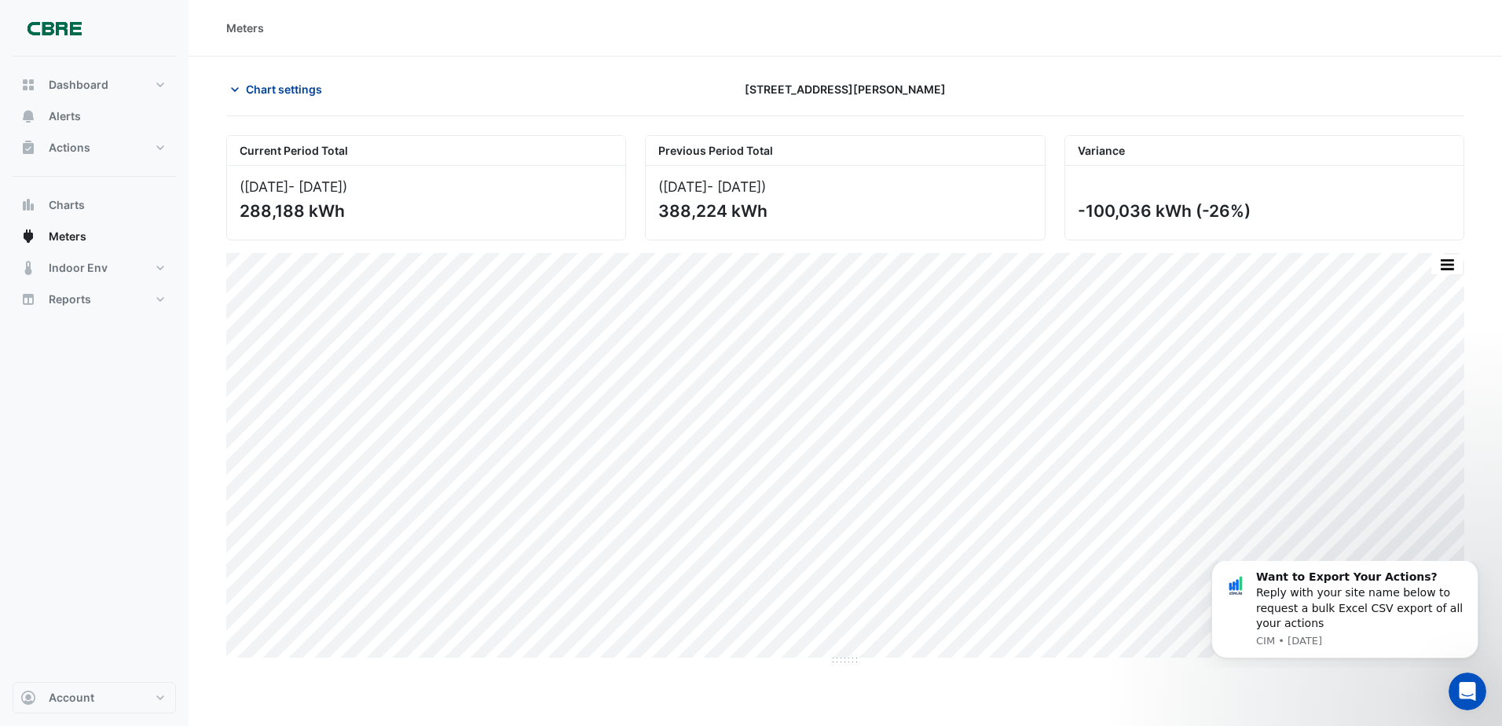
click at [256, 84] on span "Chart settings" at bounding box center [284, 89] width 76 height 16
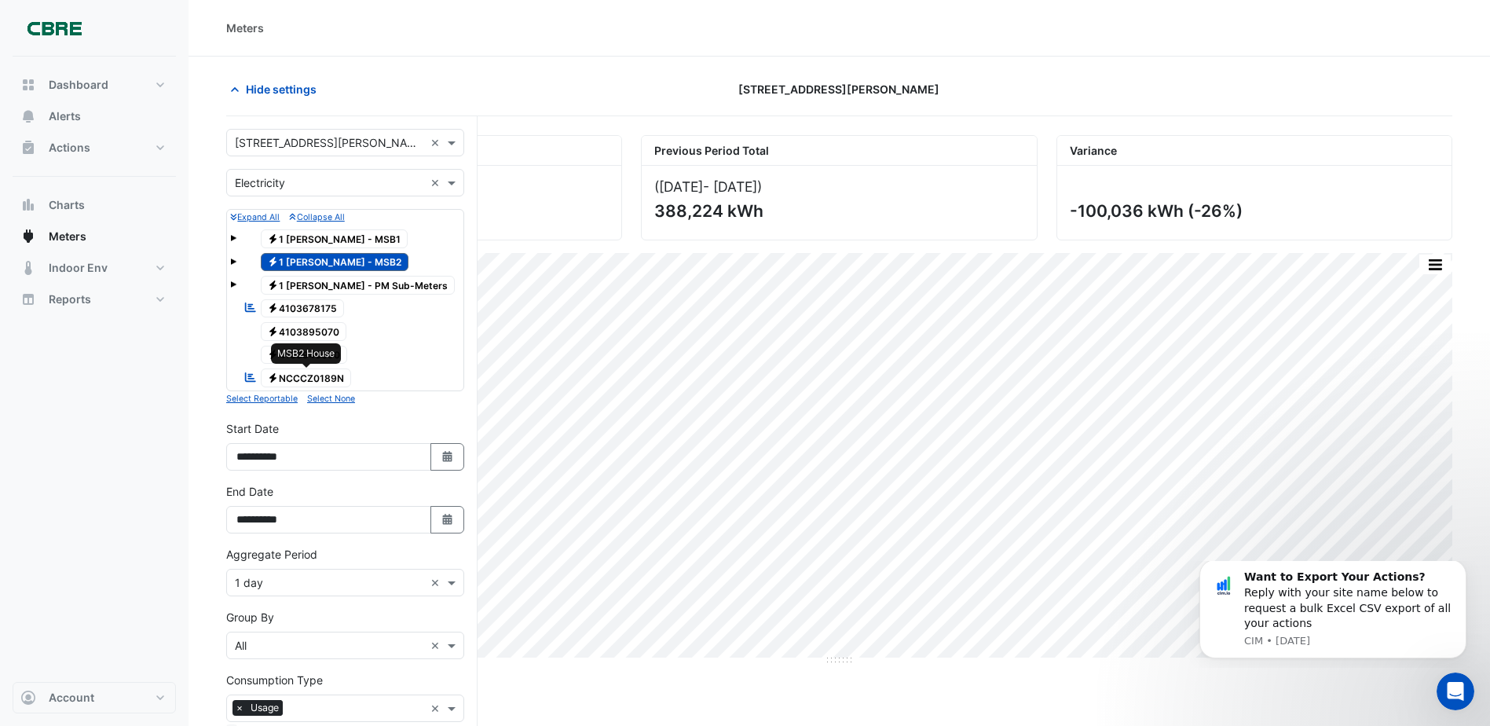
click at [326, 379] on span "Electricity NCCCZ0189N" at bounding box center [306, 377] width 91 height 19
click at [337, 260] on span "Electricity 1 [PERSON_NAME] - MSB2" at bounding box center [335, 262] width 148 height 19
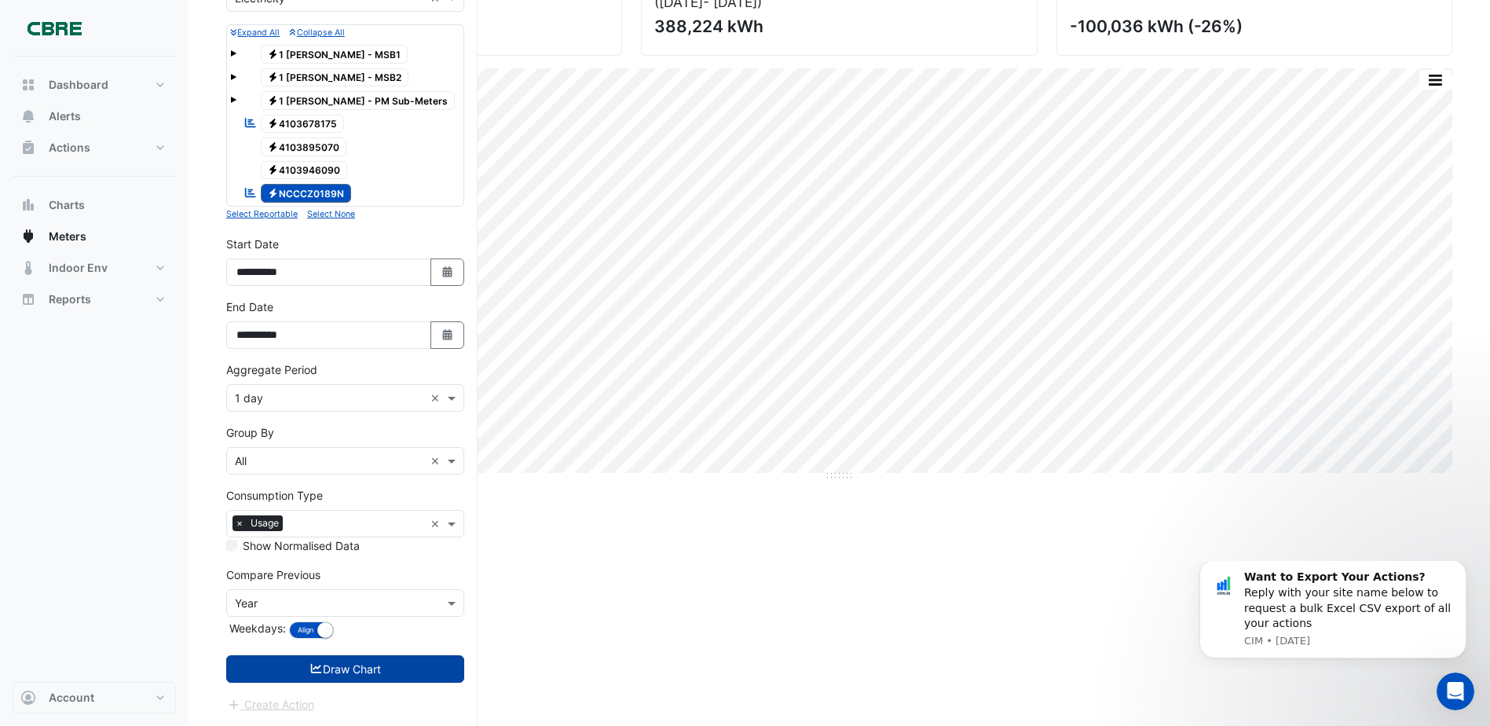
click at [413, 668] on button "Draw Chart" at bounding box center [345, 668] width 238 height 27
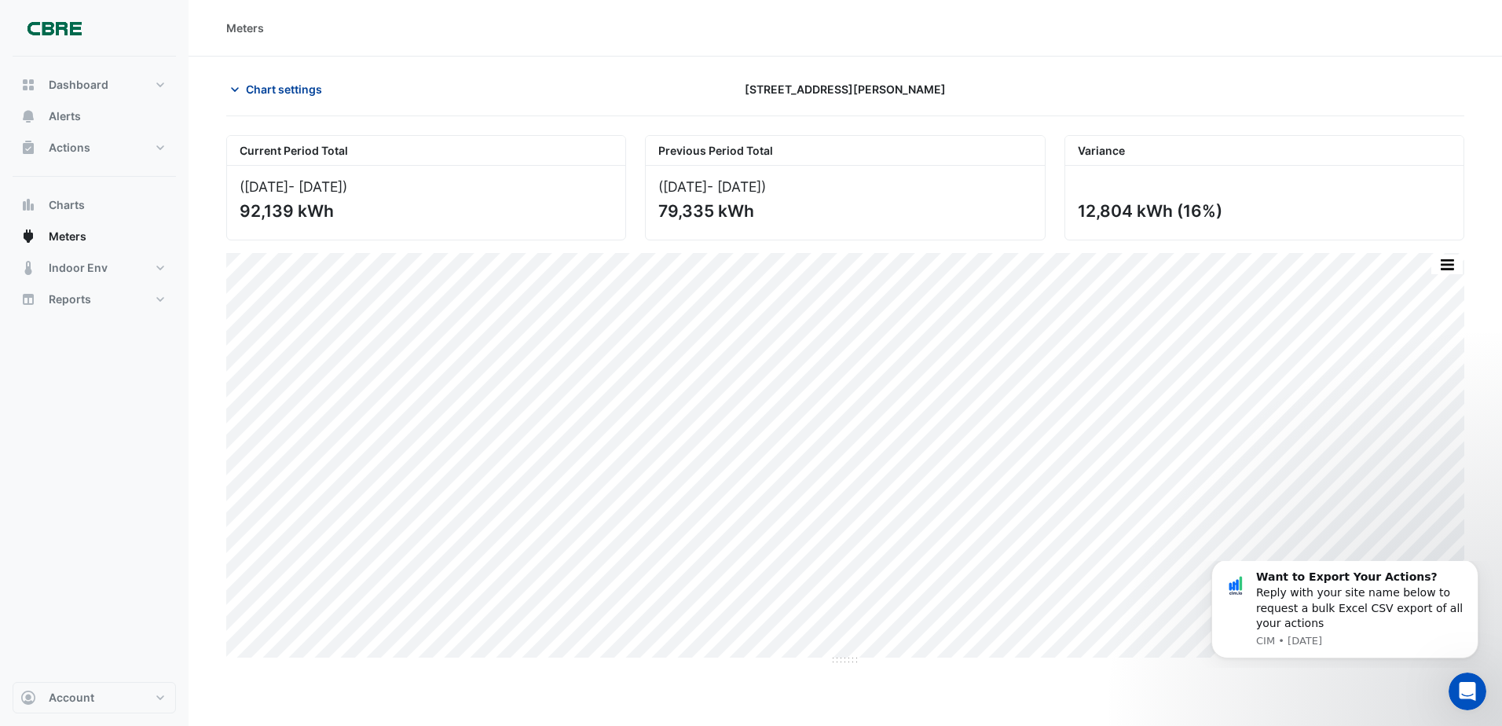
click at [273, 87] on span "Chart settings" at bounding box center [284, 89] width 76 height 16
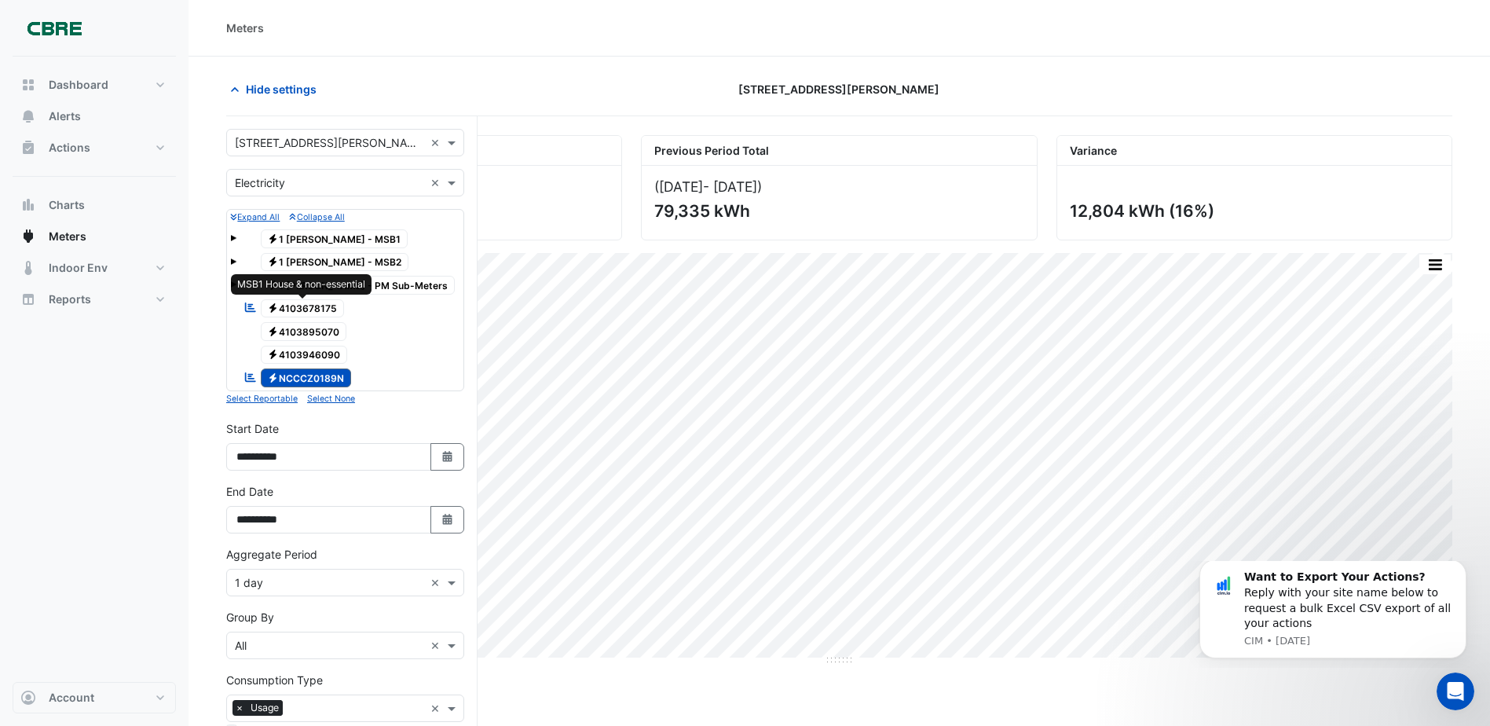
click at [306, 303] on span "Electricity 4103678175" at bounding box center [303, 308] width 84 height 19
click at [310, 384] on span "Electricity NCCCZ0189N" at bounding box center [306, 377] width 91 height 19
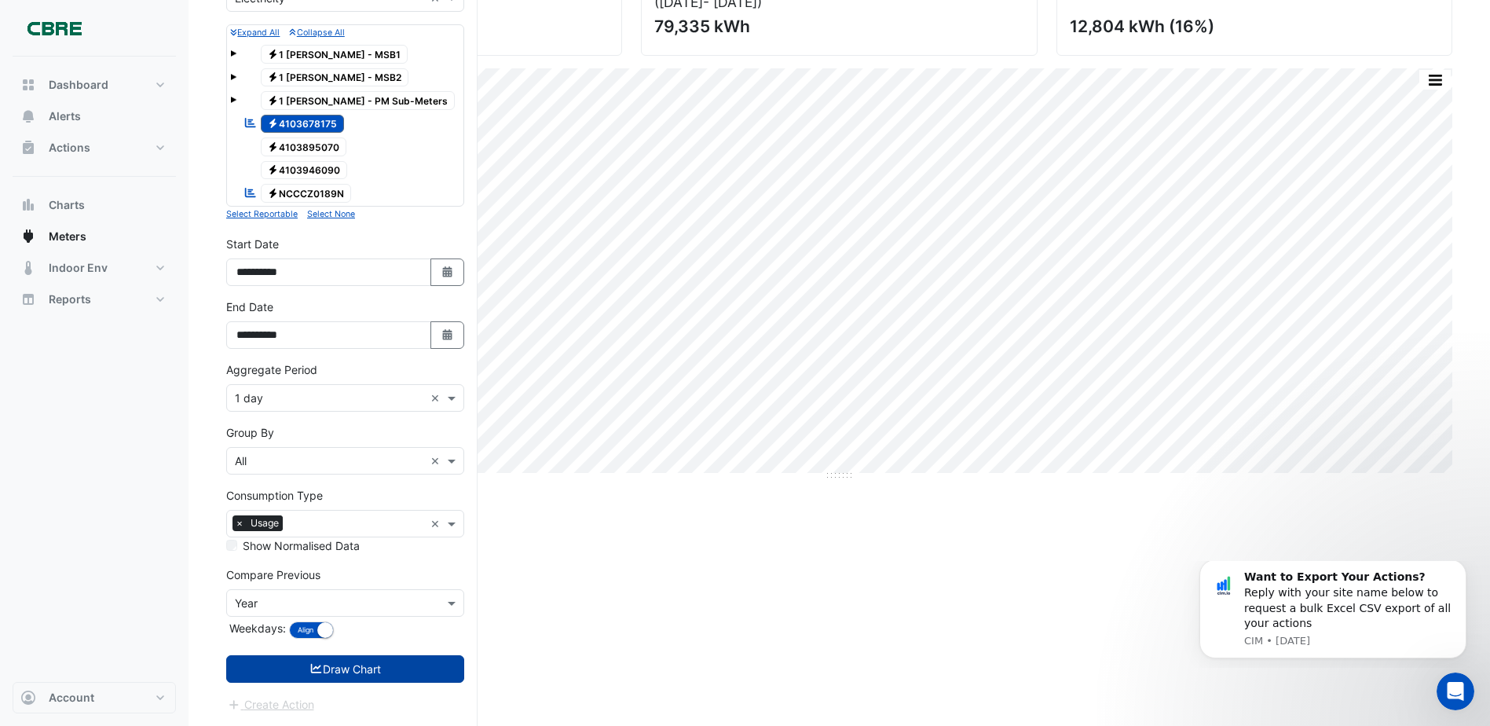
click at [346, 673] on button "Draw Chart" at bounding box center [345, 668] width 238 height 27
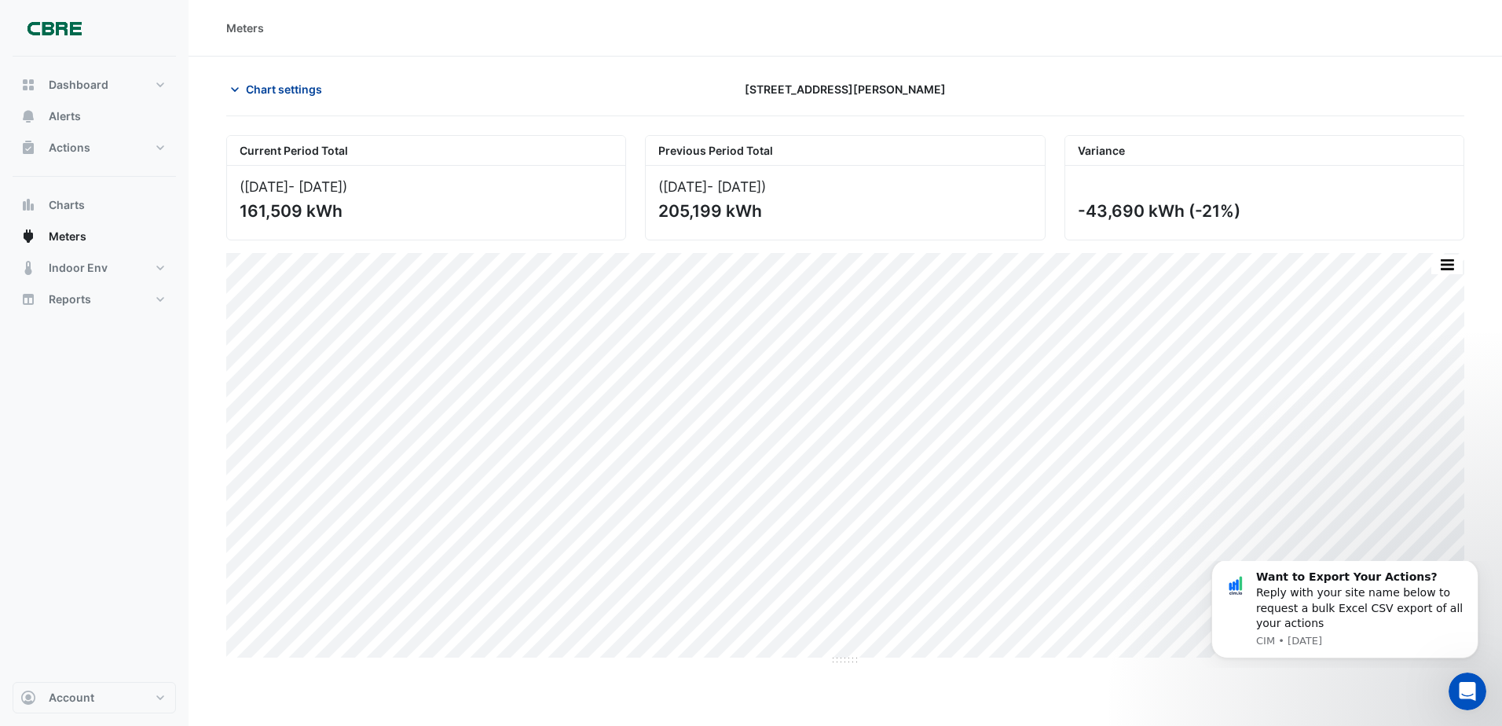
click at [287, 92] on span "Chart settings" at bounding box center [284, 89] width 76 height 16
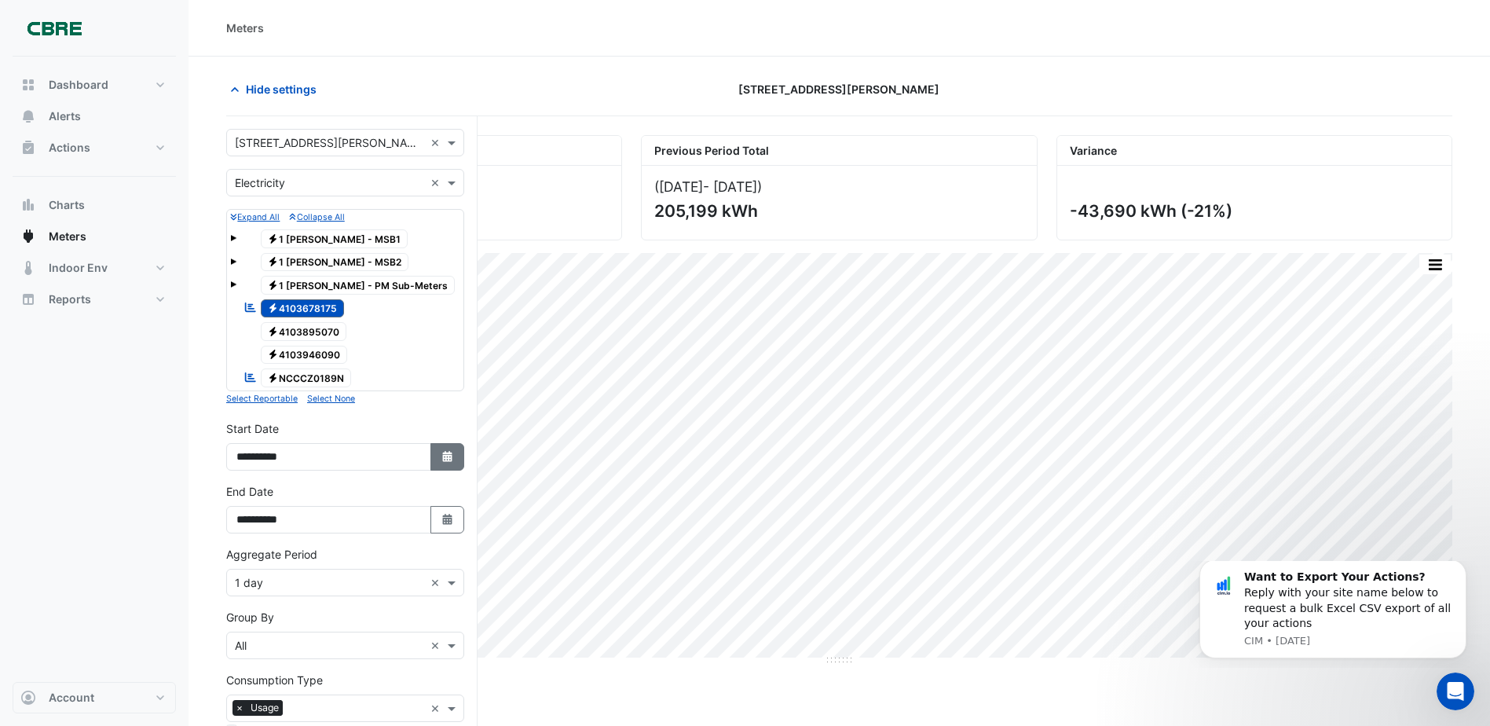
click at [452, 456] on icon "Select Date" at bounding box center [448, 456] width 14 height 11
select select "*"
select select "****"
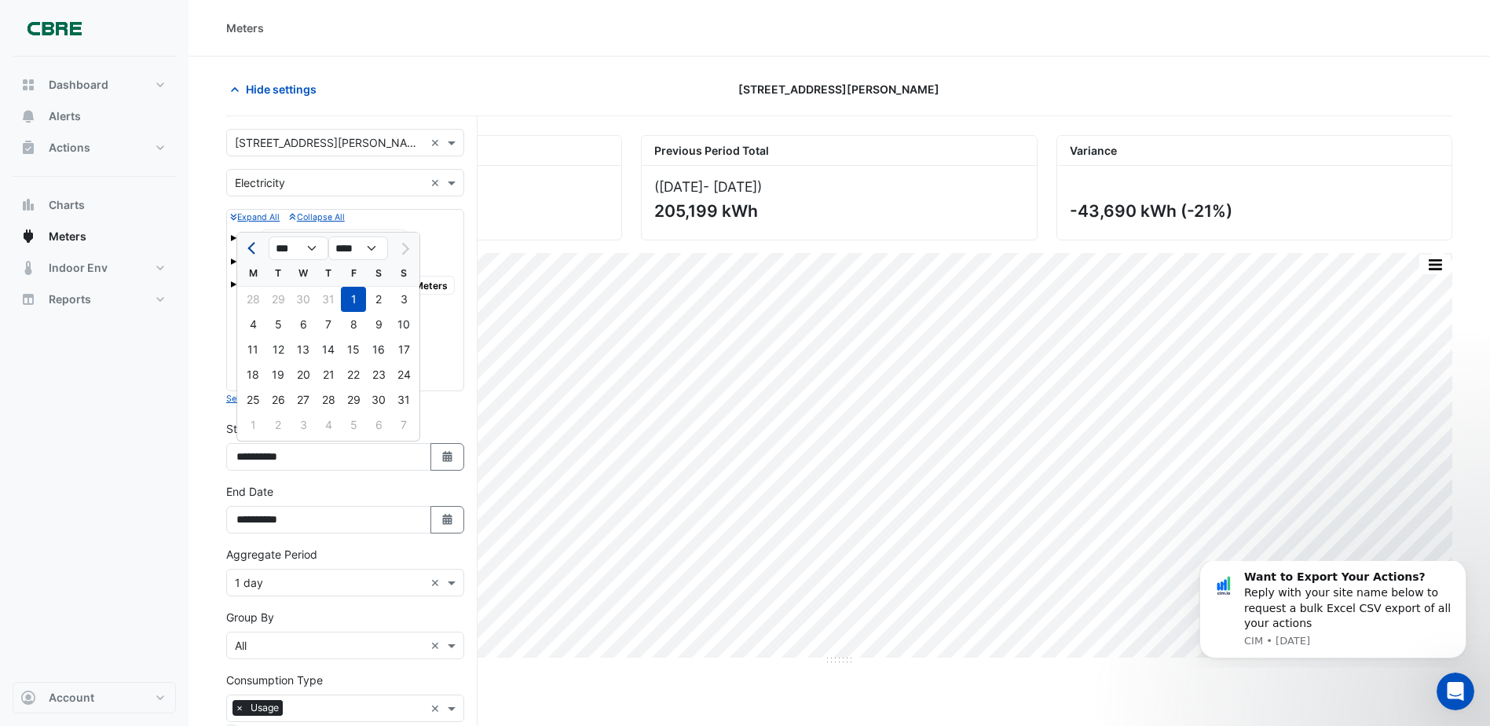
click at [251, 247] on span "Previous month" at bounding box center [253, 249] width 12 height 12
select select "*"
click at [277, 290] on div "1" at bounding box center [278, 299] width 25 height 25
type input "**********"
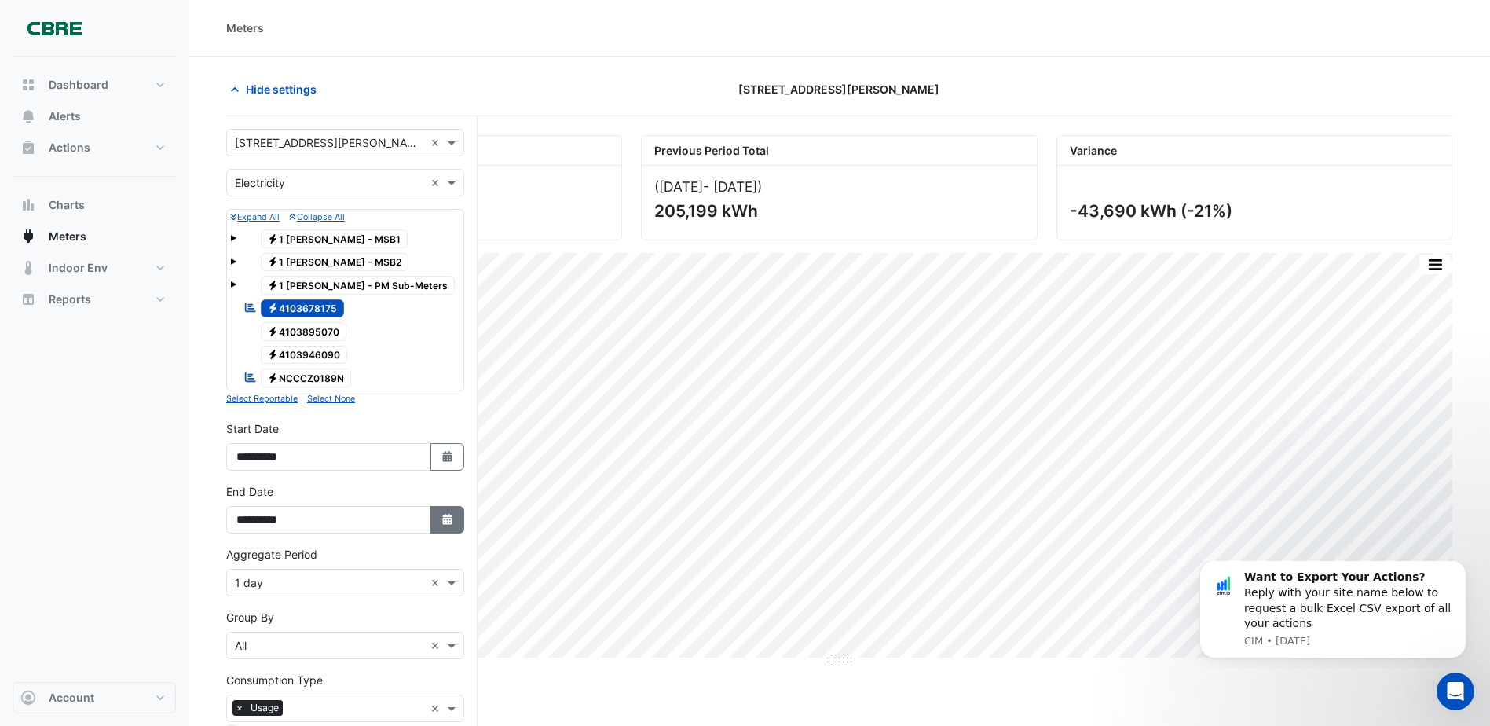
click at [444, 516] on icon "button" at bounding box center [446, 519] width 9 height 11
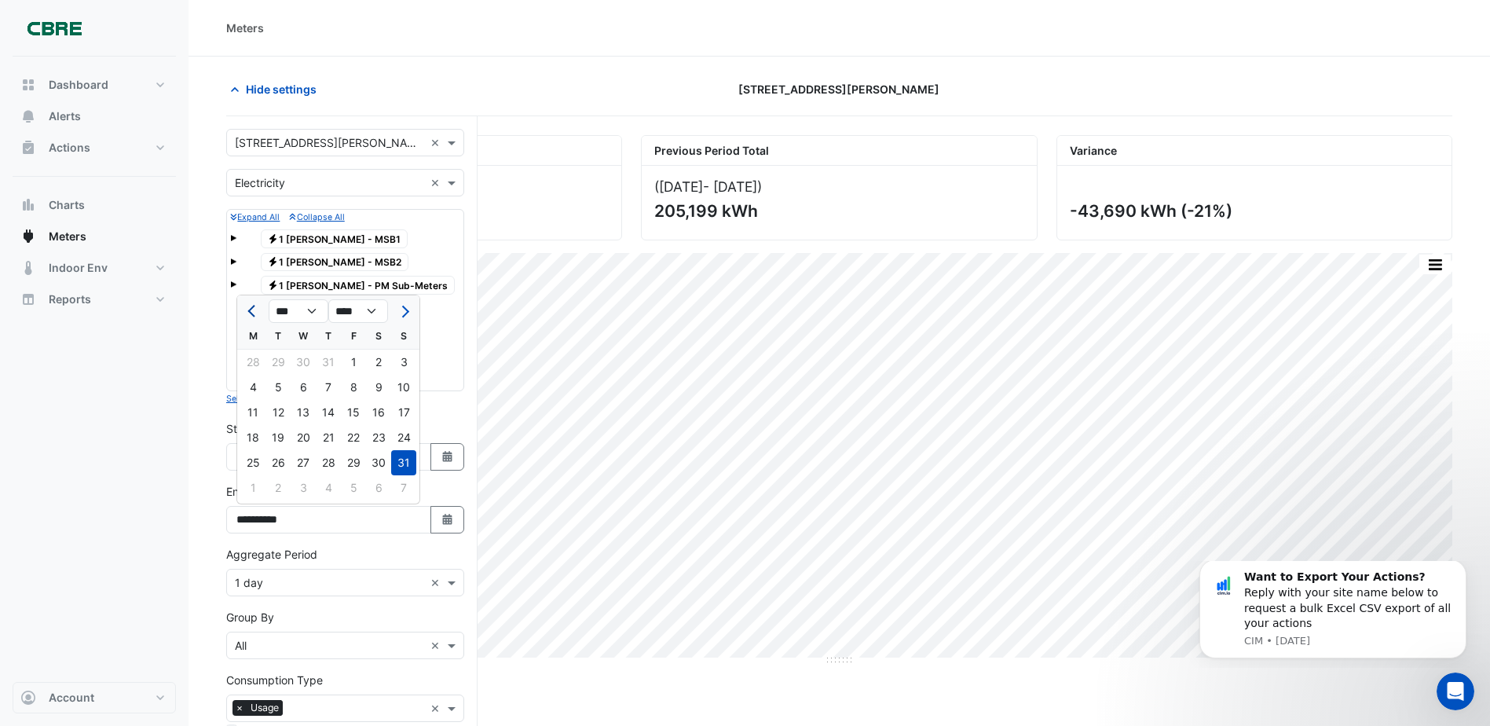
click at [250, 305] on button "Previous month" at bounding box center [253, 310] width 19 height 25
select select "*"
click at [331, 456] on div "31" at bounding box center [328, 462] width 25 height 25
type input "**********"
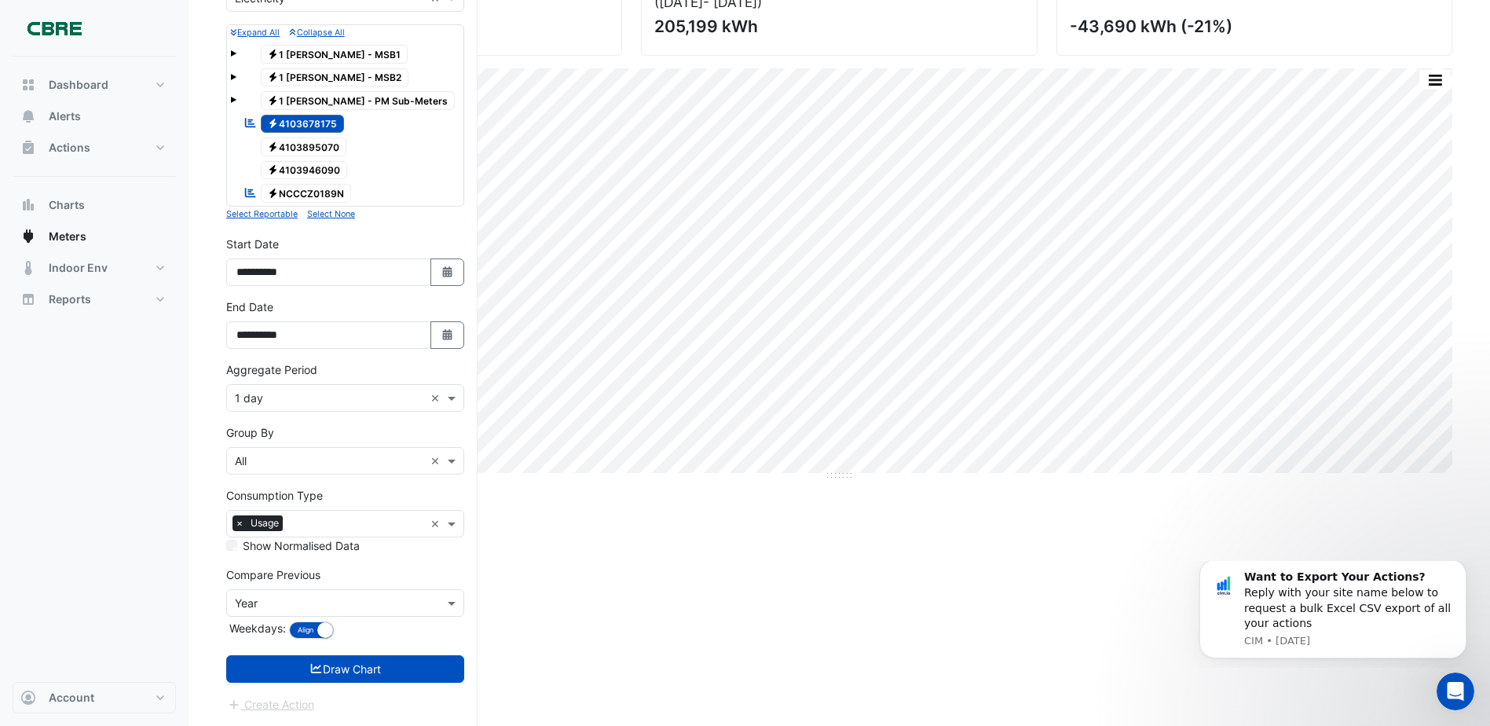
drag, startPoint x: 367, startPoint y: 668, endPoint x: 375, endPoint y: 666, distance: 8.2
click at [365, 668] on button "Draw Chart" at bounding box center [345, 668] width 238 height 27
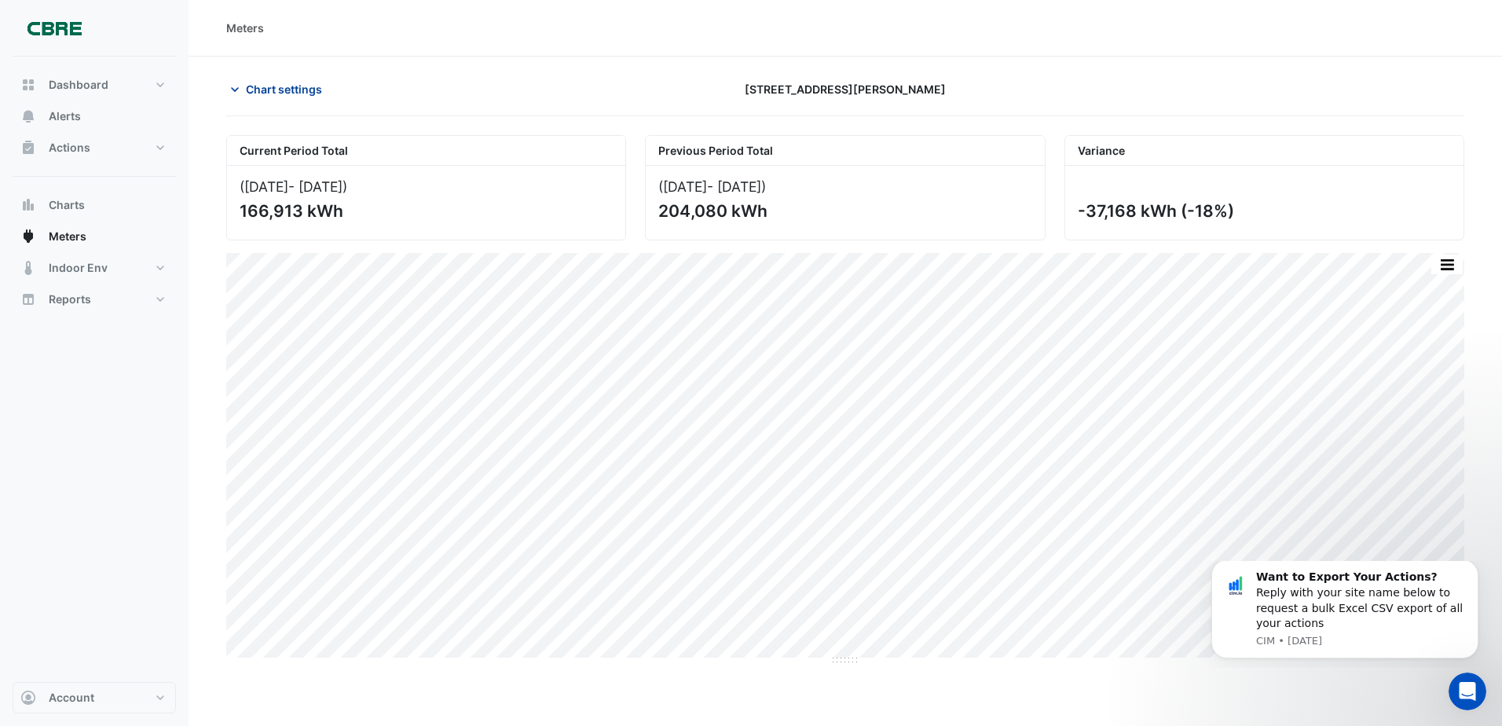
click at [284, 85] on span "Chart settings" at bounding box center [284, 89] width 76 height 16
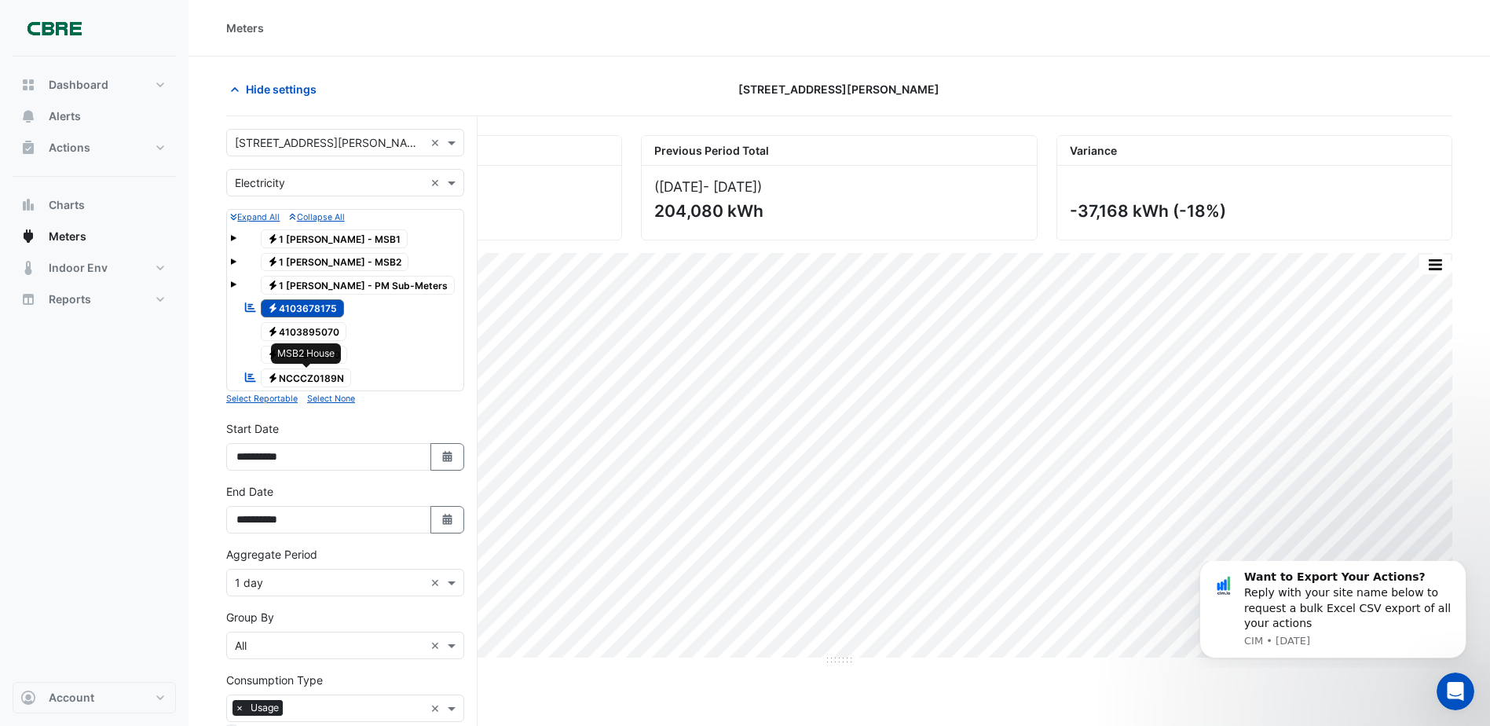
click at [309, 376] on span "Electricity NCCCZ0189N" at bounding box center [306, 377] width 91 height 19
click at [312, 305] on span "Electricity 4103678175" at bounding box center [303, 308] width 84 height 19
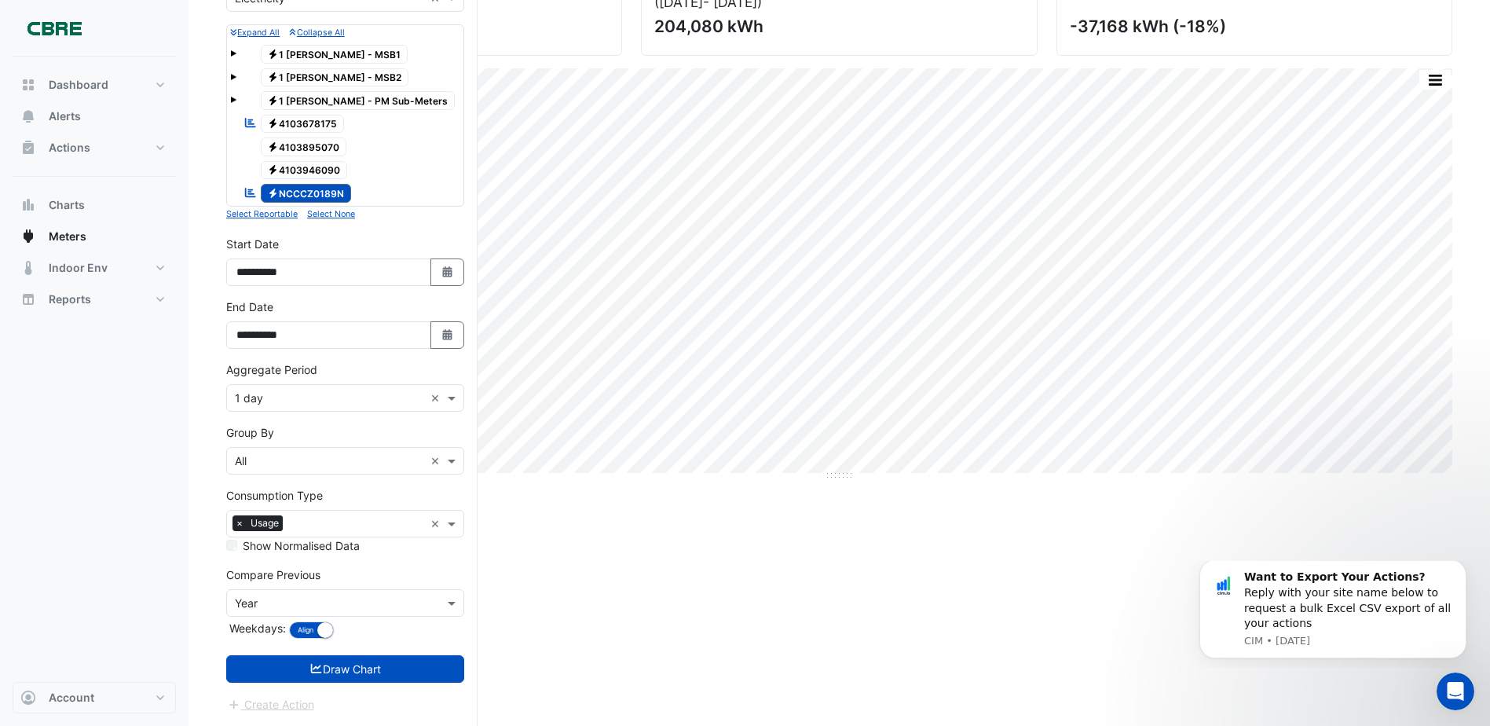
drag, startPoint x: 349, startPoint y: 667, endPoint x: 376, endPoint y: 643, distance: 36.7
click at [348, 667] on button "Draw Chart" at bounding box center [345, 668] width 238 height 27
